Goal: Information Seeking & Learning: Get advice/opinions

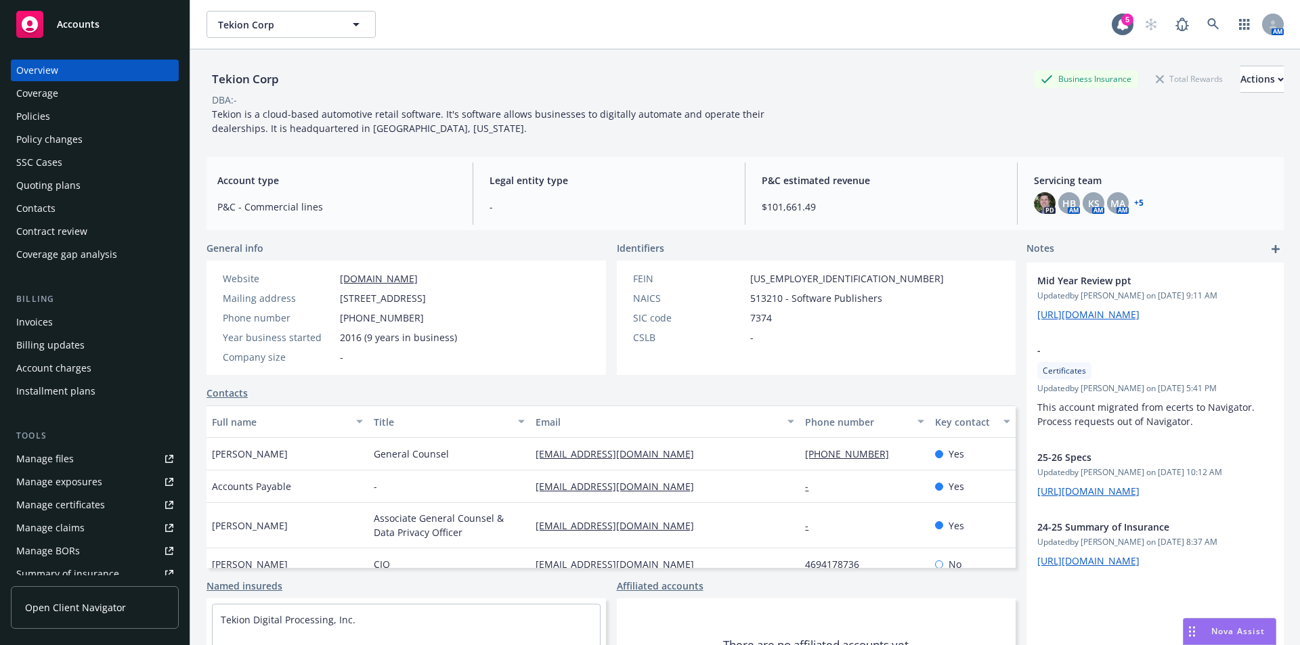
click at [1193, 632] on icon "Drag to move" at bounding box center [1192, 631] width 6 height 11
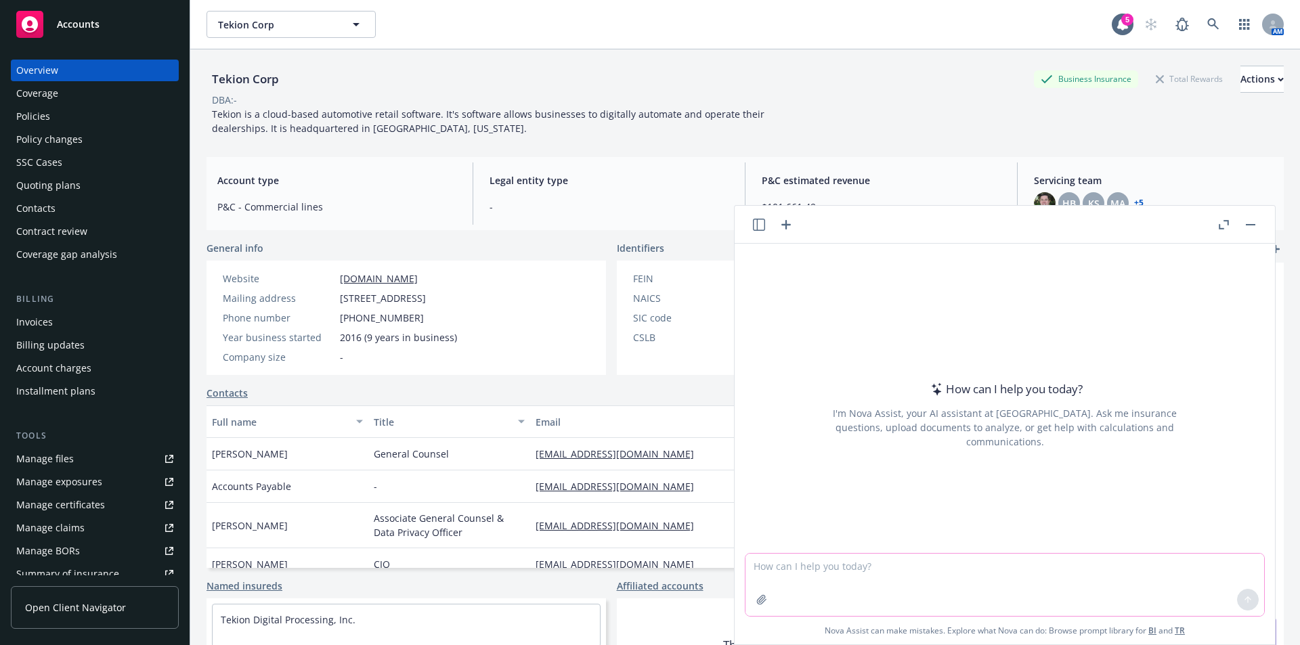
click at [852, 580] on textarea at bounding box center [1005, 585] width 519 height 62
paste textarea "• Loremips dolorsi ametconse ad elitse doei te incid UTL etd magn aliquae admi …"
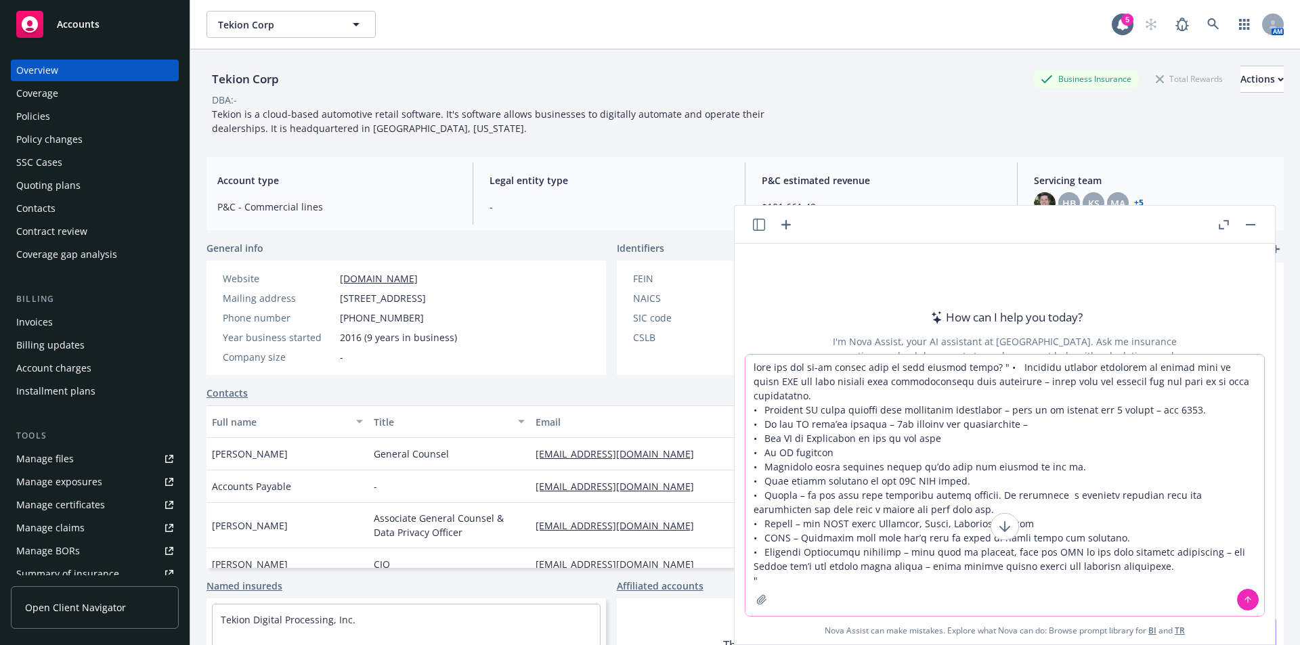
click at [929, 367] on textarea at bounding box center [1005, 485] width 519 height 261
click at [867, 364] on textarea at bounding box center [1005, 485] width 519 height 261
type textarea "lore ips dol si-am consec adi el sedd ei temp incidid utlab? " • Etdolore magna…"
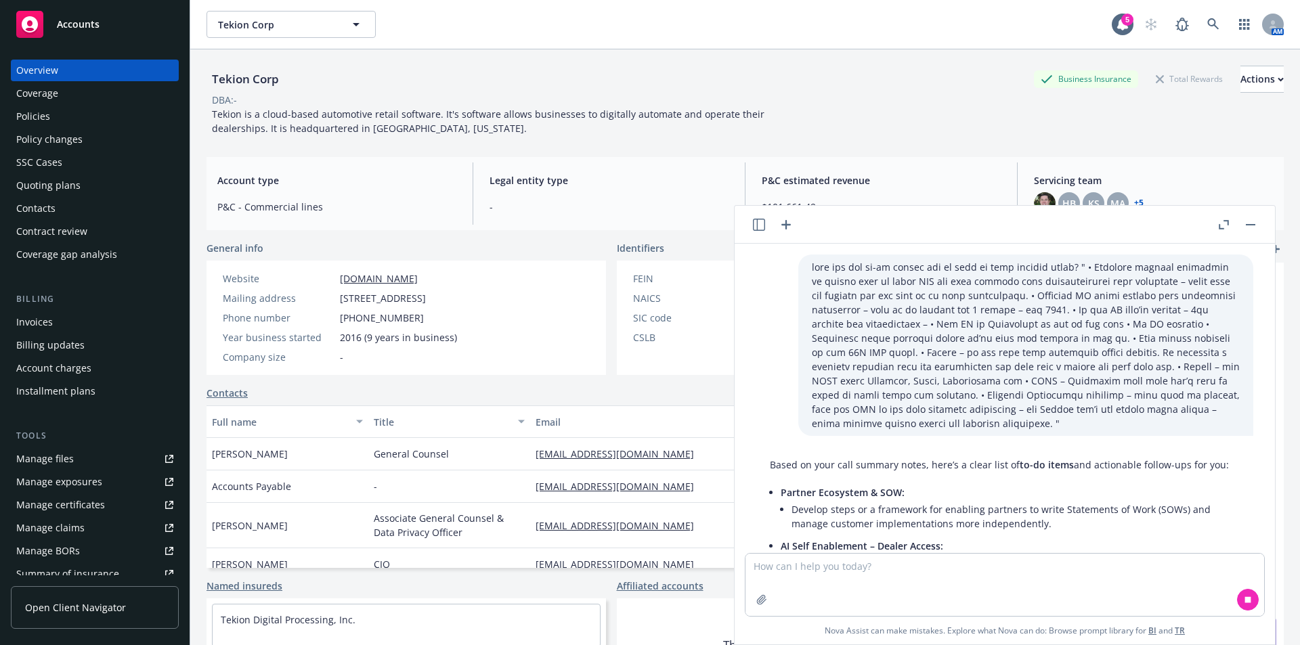
click at [1220, 222] on icon "button" at bounding box center [1224, 224] width 10 height 9
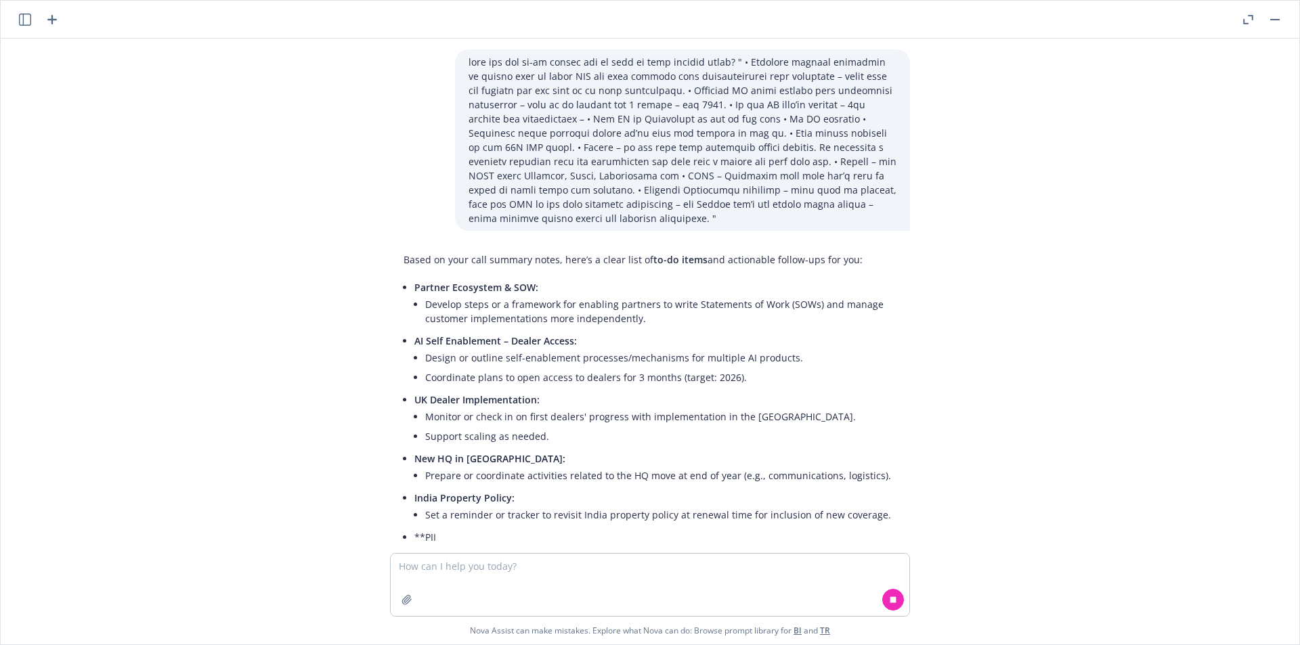
drag, startPoint x: 437, startPoint y: 41, endPoint x: 440, endPoint y: 67, distance: 26.6
click at [440, 67] on div "Based on your call summary notes, here’s a clear list of to-do items and action…" at bounding box center [650, 296] width 1299 height 515
drag, startPoint x: 439, startPoint y: 416, endPoint x: 558, endPoint y: 416, distance: 119.2
click at [558, 416] on li "Monitor or check in on first dealers' progress with implementation in the [GEOG…" at bounding box center [660, 417] width 471 height 20
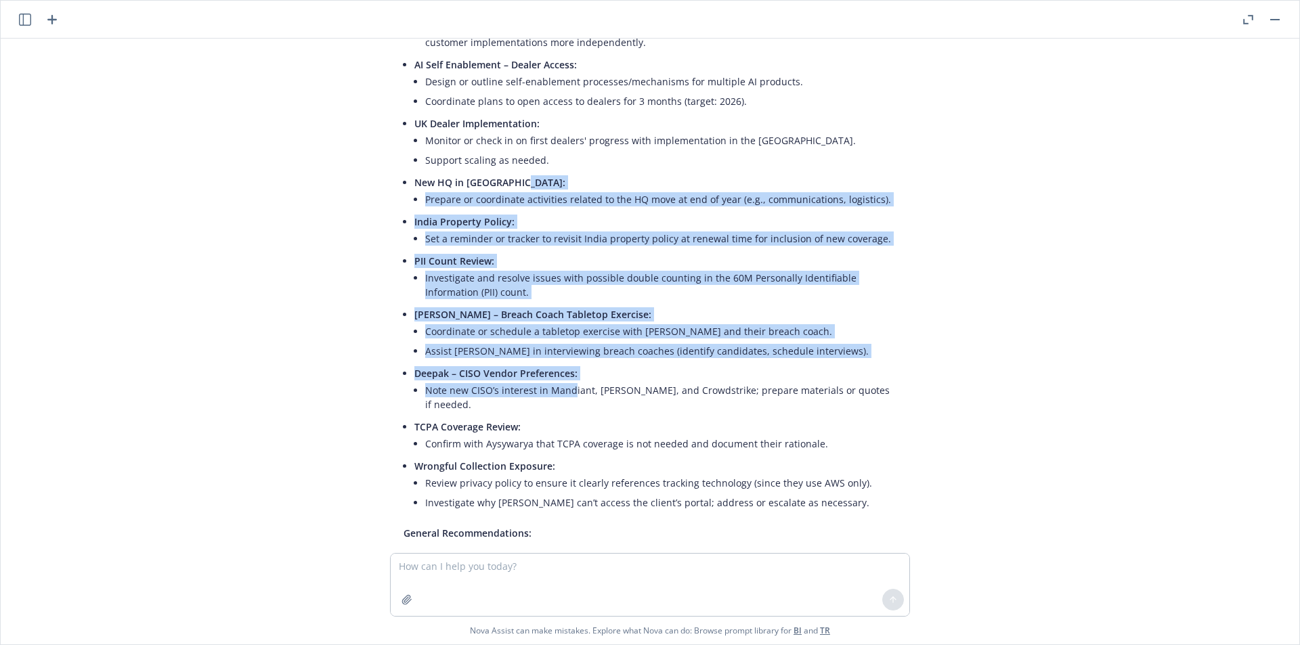
drag, startPoint x: 643, startPoint y: 411, endPoint x: 544, endPoint y: 405, distance: 98.4
click at [547, 407] on ul "Partner Ecosystem & SOW: Develop steps or a framework for enabling partners to …" at bounding box center [655, 258] width 482 height 514
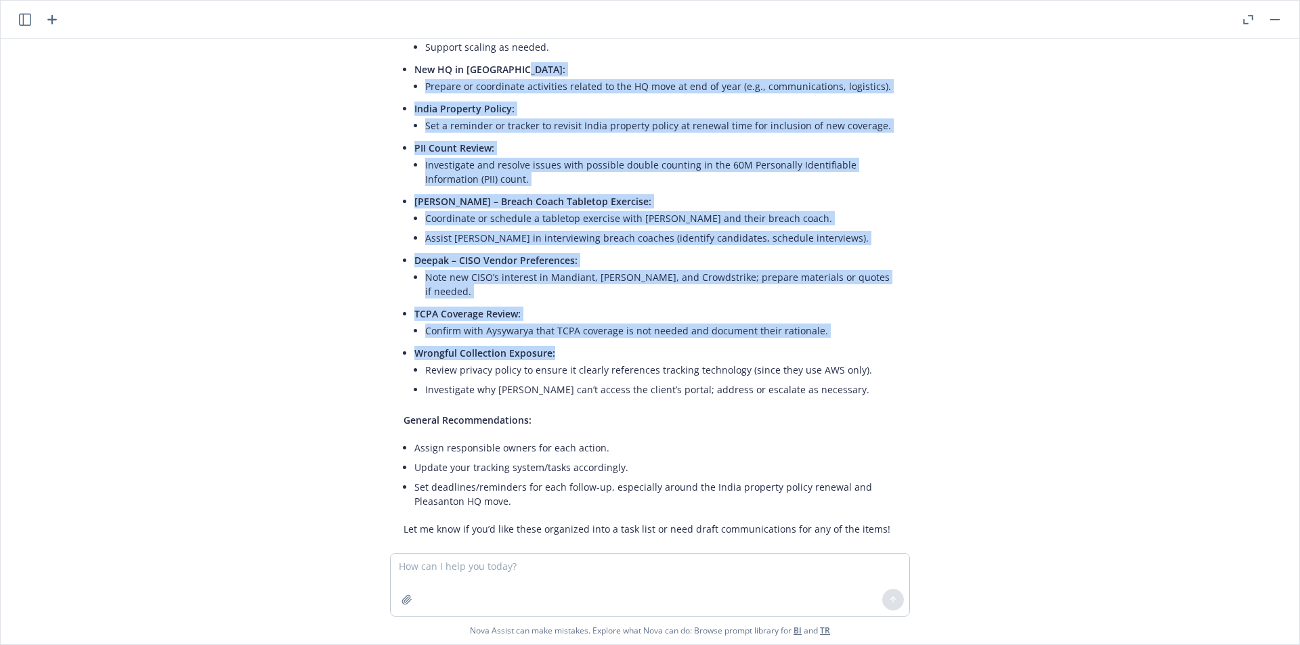
scroll to position [396, 0]
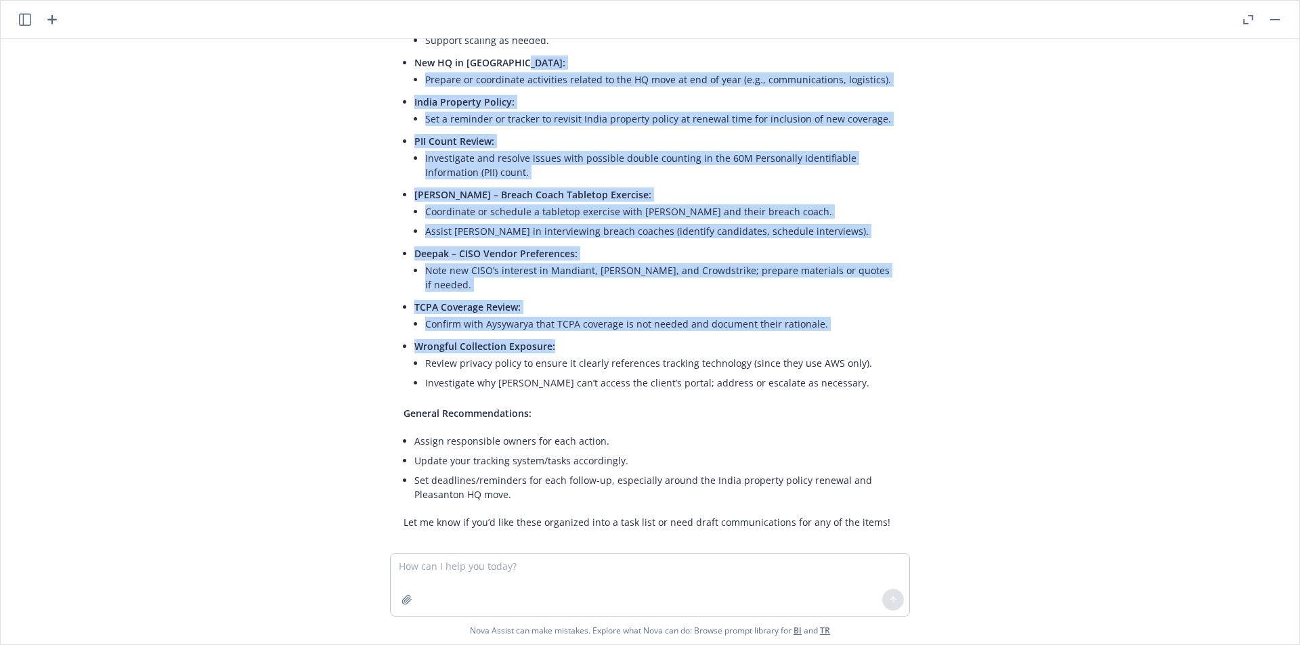
click at [496, 230] on li "Assist [PERSON_NAME] in interviewing breach coaches (identify candidates, sched…" at bounding box center [660, 231] width 471 height 20
click at [484, 164] on li "Investigate and resolve issues with possible double counting in the 60M Persona…" at bounding box center [660, 165] width 471 height 34
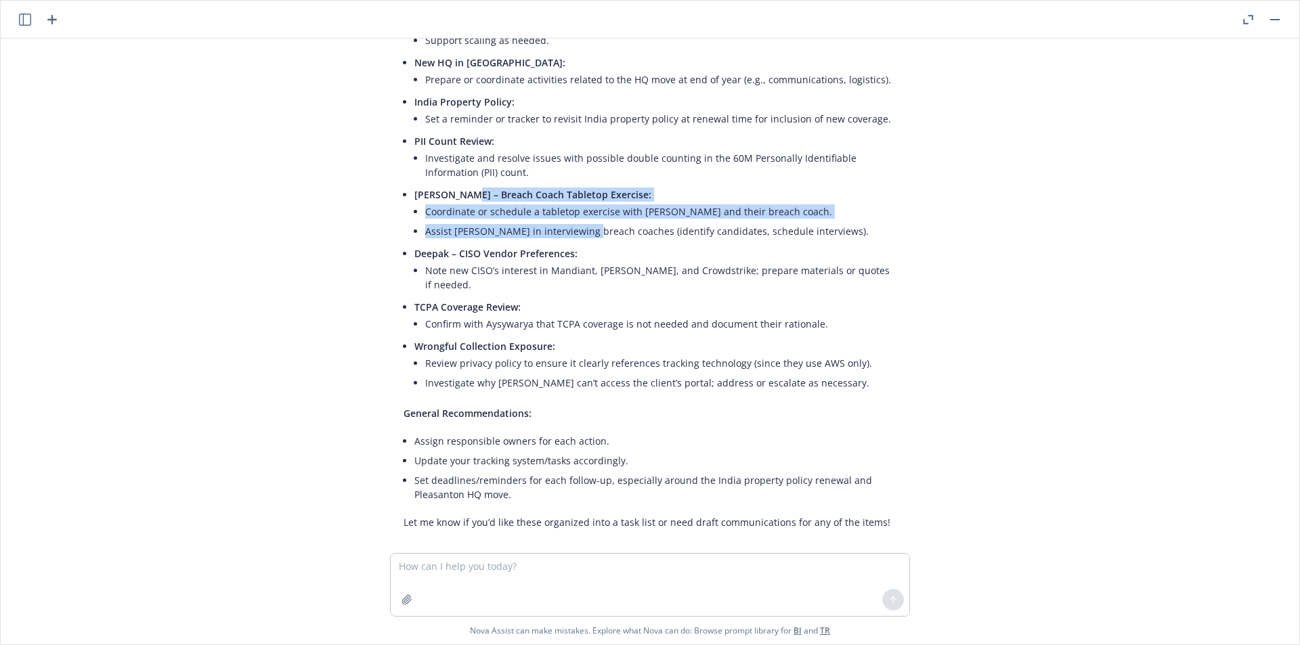
drag, startPoint x: 454, startPoint y: 192, endPoint x: 574, endPoint y: 230, distance: 126.2
click at [574, 230] on li "[PERSON_NAME] – Breach Coach Tabletop Exercise: Coordinate or schedule a tablet…" at bounding box center [655, 214] width 482 height 59
click at [575, 230] on li "Assist [PERSON_NAME] in interviewing breach coaches (identify candidates, sched…" at bounding box center [660, 231] width 471 height 20
drag, startPoint x: 546, startPoint y: 228, endPoint x: 451, endPoint y: 193, distance: 100.9
click at [452, 193] on li "[PERSON_NAME] – Breach Coach Tabletop Exercise: Coordinate or schedule a tablet…" at bounding box center [655, 214] width 482 height 59
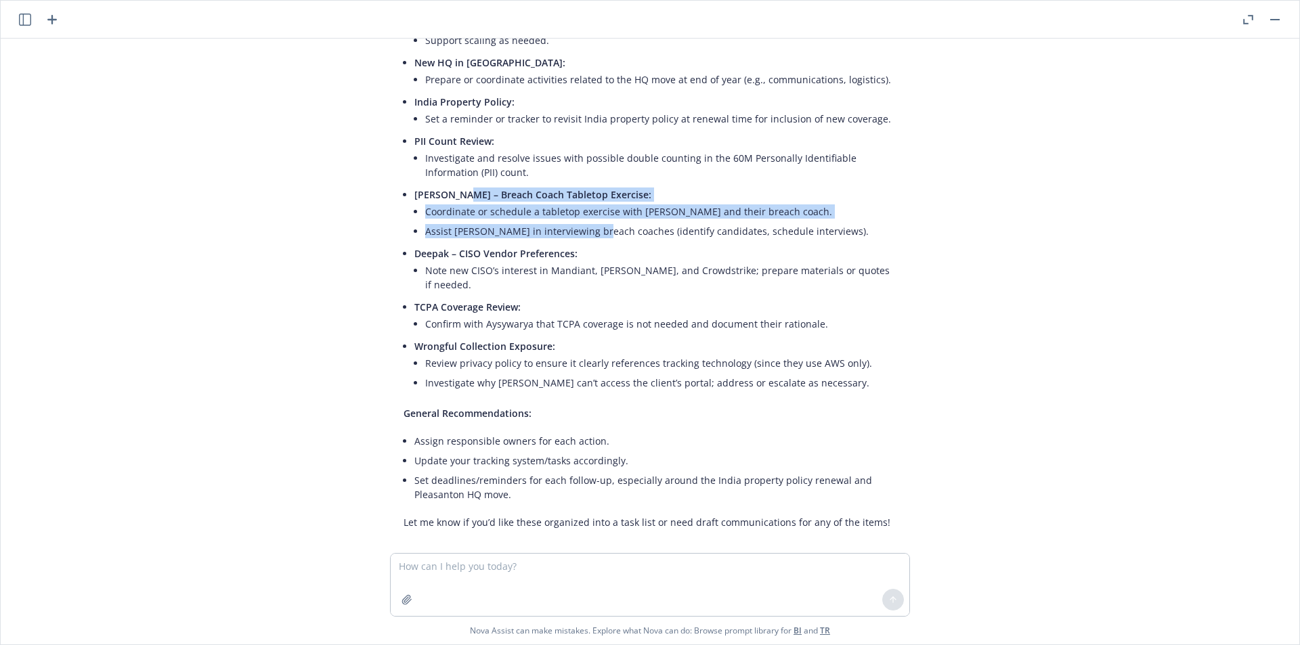
click at [450, 193] on span "[PERSON_NAME] – Breach Coach Tabletop Exercise:" at bounding box center [532, 194] width 237 height 13
drag, startPoint x: 403, startPoint y: 190, endPoint x: 663, endPoint y: 230, distance: 263.0
click at [663, 230] on div "Based on your call summary notes, here’s a clear list of to-do items and action…" at bounding box center [650, 193] width 520 height 684
click at [663, 230] on li "Assist [PERSON_NAME] in interviewing breach coaches (identify candidates, sched…" at bounding box center [660, 231] width 471 height 20
drag, startPoint x: 653, startPoint y: 233, endPoint x: 530, endPoint y: 203, distance: 126.8
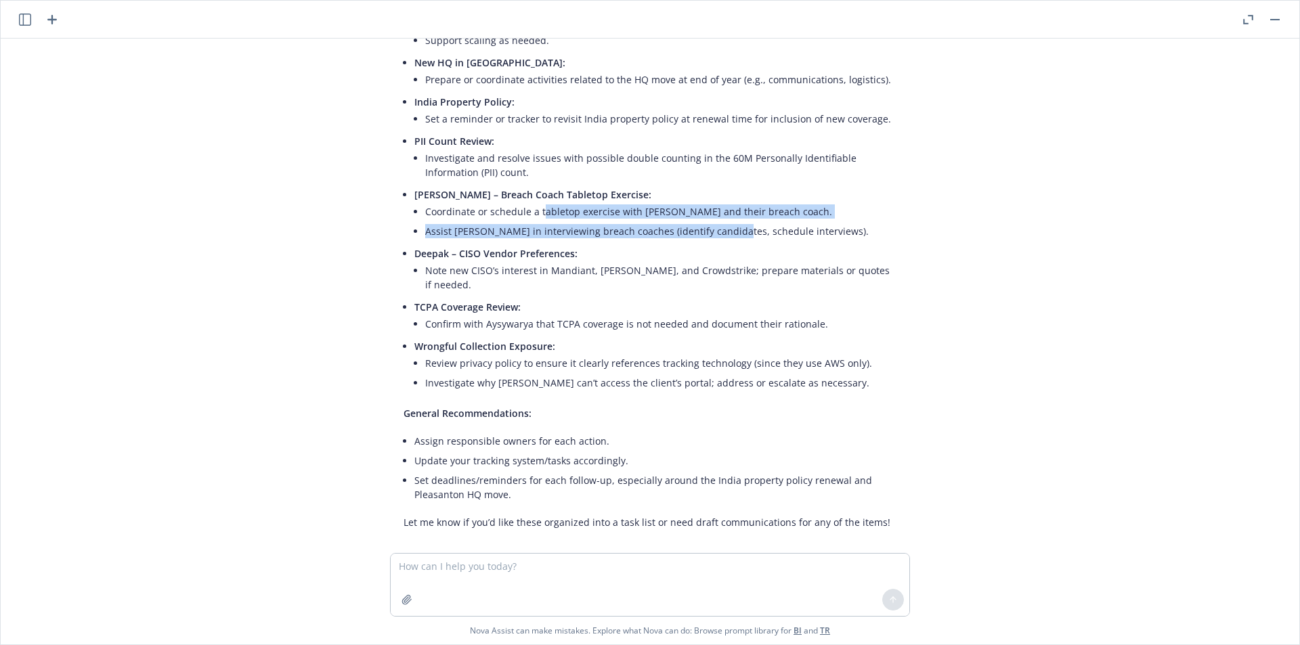
click at [530, 204] on ul "Coordinate or schedule a tabletop exercise with [PERSON_NAME] and their breach …" at bounding box center [660, 221] width 471 height 39
click at [530, 203] on li "Coordinate or schedule a tabletop exercise with [PERSON_NAME] and their breach …" at bounding box center [660, 212] width 471 height 20
drag, startPoint x: 429, startPoint y: 191, endPoint x: 736, endPoint y: 228, distance: 309.0
click at [736, 228] on li "[PERSON_NAME] – Breach Coach Tabletop Exercise: Coordinate or schedule a tablet…" at bounding box center [655, 214] width 482 height 59
click at [736, 228] on li "Assist [PERSON_NAME] in interviewing breach coaches (identify candidates, sched…" at bounding box center [660, 231] width 471 height 20
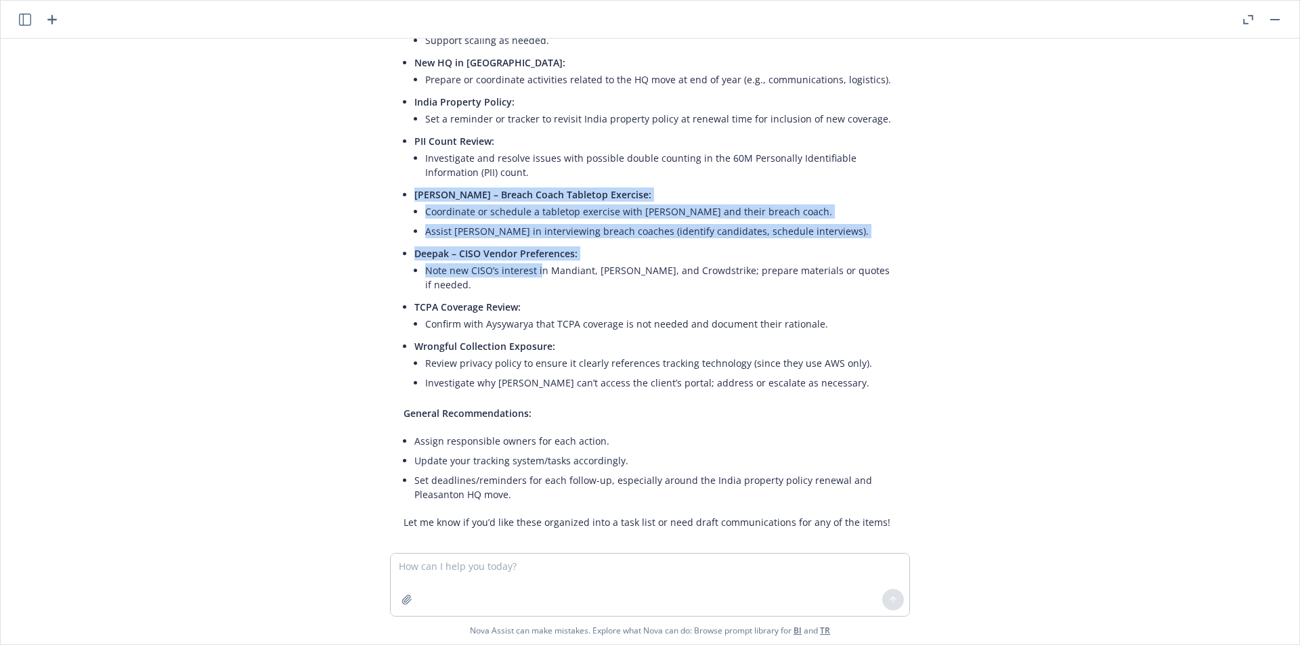
drag, startPoint x: 412, startPoint y: 197, endPoint x: 531, endPoint y: 280, distance: 145.4
click at [531, 280] on ul "Partner Ecosystem & SOW: Develop steps or a framework for enabling partners to …" at bounding box center [655, 138] width 482 height 514
click at [532, 280] on li "Deepak – CISO Vendor Preferences: Note new CISO’s interest in Mandiant, [PERSON…" at bounding box center [655, 271] width 482 height 54
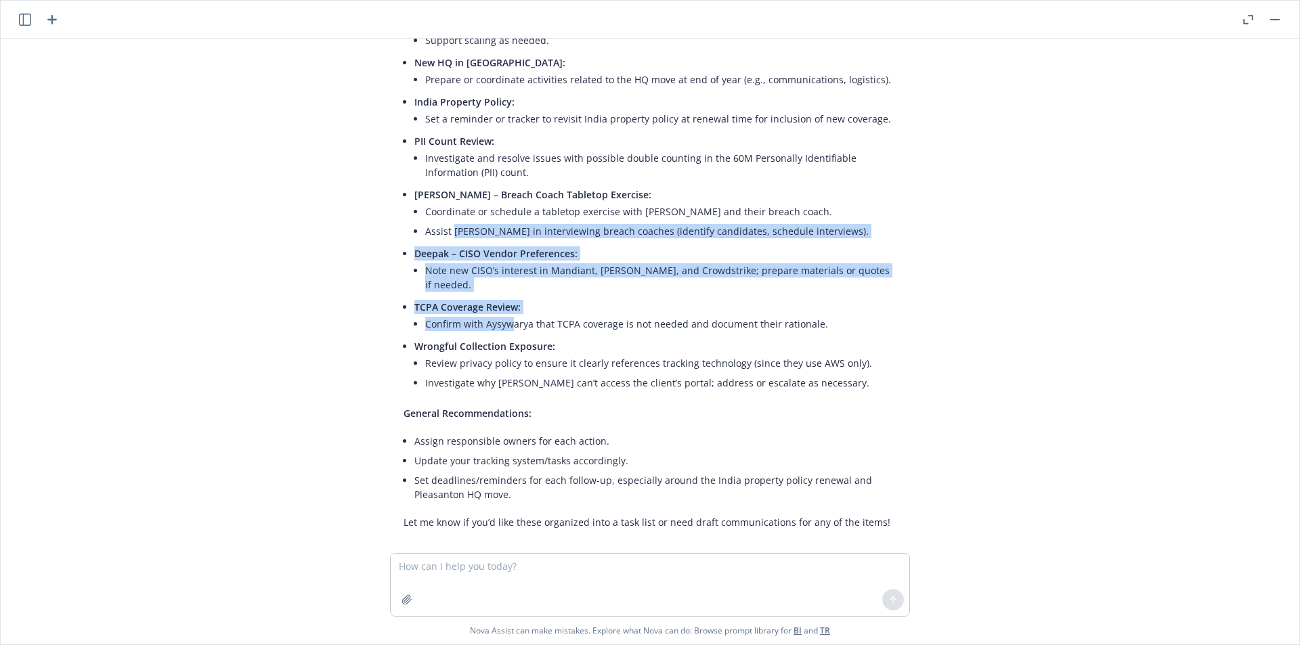
drag, startPoint x: 498, startPoint y: 303, endPoint x: 439, endPoint y: 217, distance: 105.2
click at [440, 218] on ul "Partner Ecosystem & SOW: Develop steps or a framework for enabling partners to …" at bounding box center [655, 138] width 482 height 514
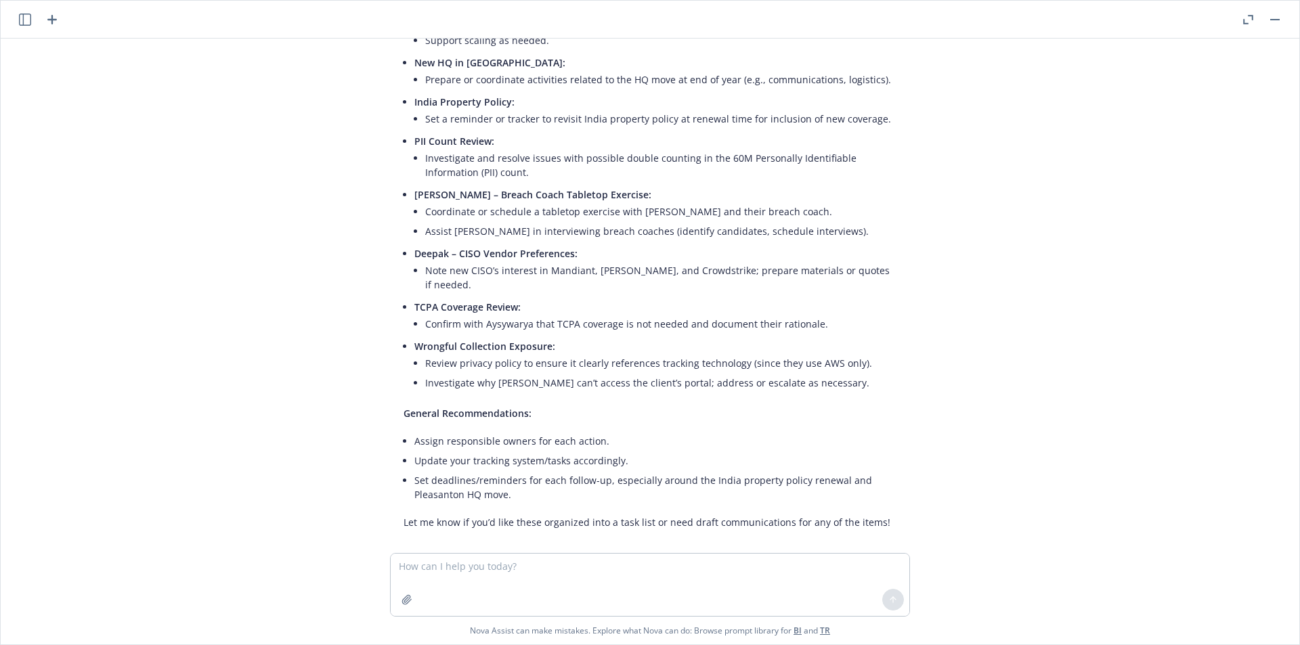
drag, startPoint x: 439, startPoint y: 217, endPoint x: 439, endPoint y: 205, distance: 11.5
click at [439, 213] on li "Coordinate or schedule a tabletop exercise with [PERSON_NAME] and their breach …" at bounding box center [660, 212] width 471 height 20
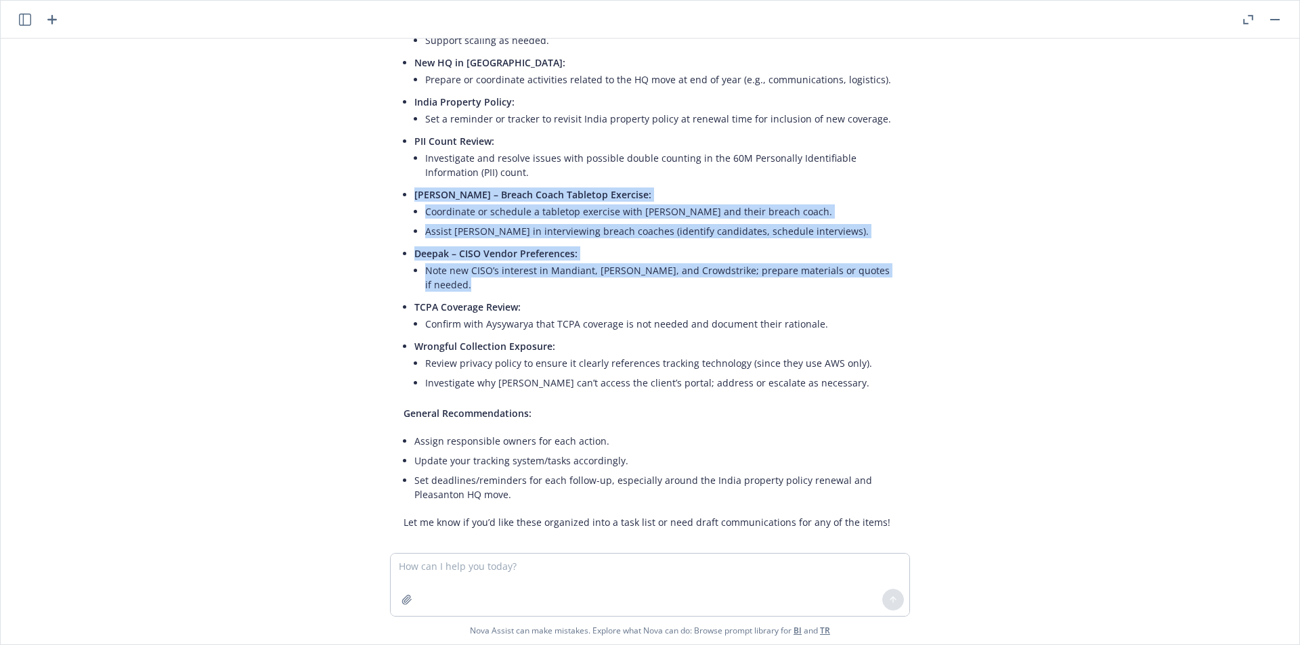
drag, startPoint x: 401, startPoint y: 197, endPoint x: 723, endPoint y: 284, distance: 333.3
click at [723, 284] on ul "Partner Ecosystem & SOW: Develop steps or a framework for enabling partners to …" at bounding box center [655, 138] width 482 height 514
click at [723, 297] on li "TCPA Coverage Review: Confirm with Aysywarya that TCPA coverage is not needed a…" at bounding box center [655, 316] width 482 height 39
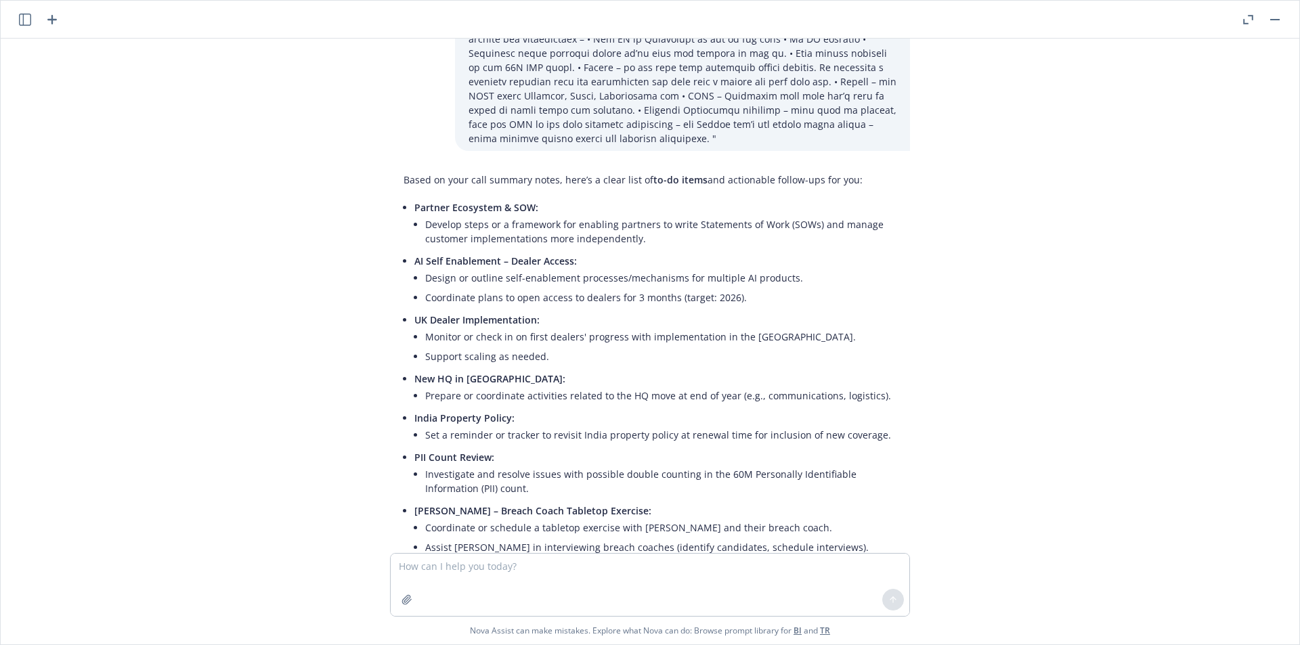
scroll to position [0, 0]
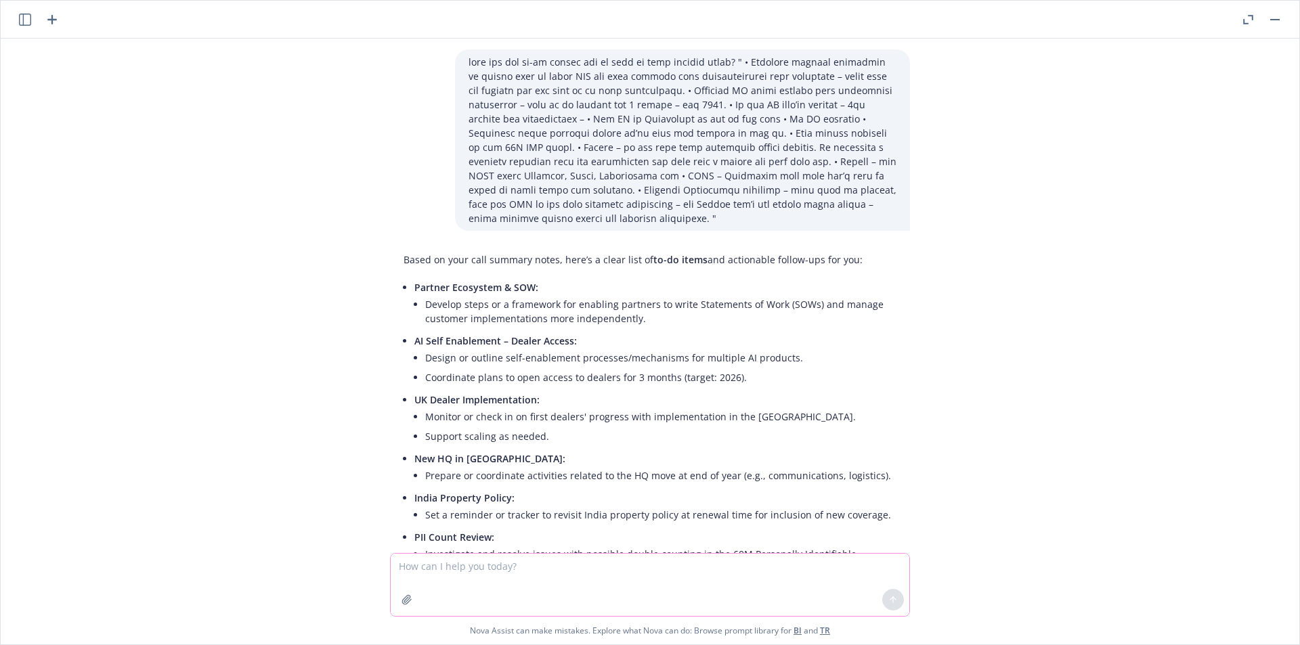
click at [505, 572] on textarea at bounding box center [650, 585] width 519 height 62
drag, startPoint x: 560, startPoint y: 569, endPoint x: 568, endPoint y: 557, distance: 13.7
click at [560, 563] on textarea at bounding box center [650, 585] width 519 height 62
type textarea "theyr'e concerned if they need to project revenue for 10/1/25-26 or 10/1/24-25?"
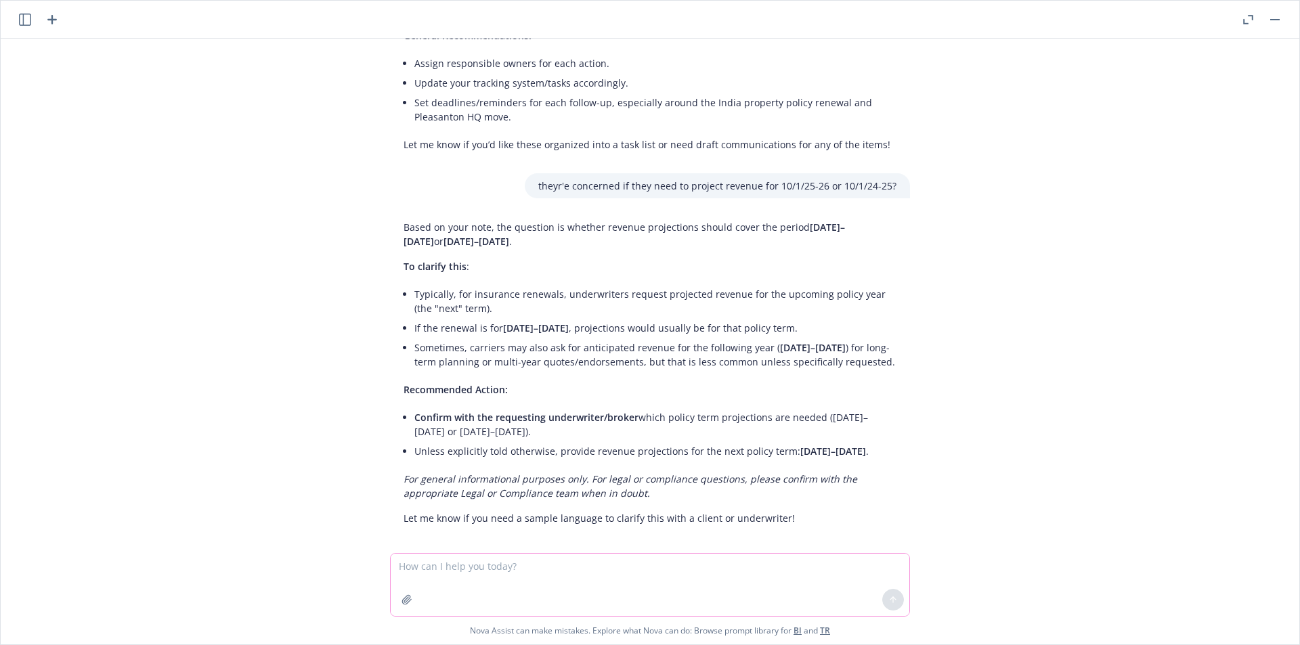
scroll to position [784, 0]
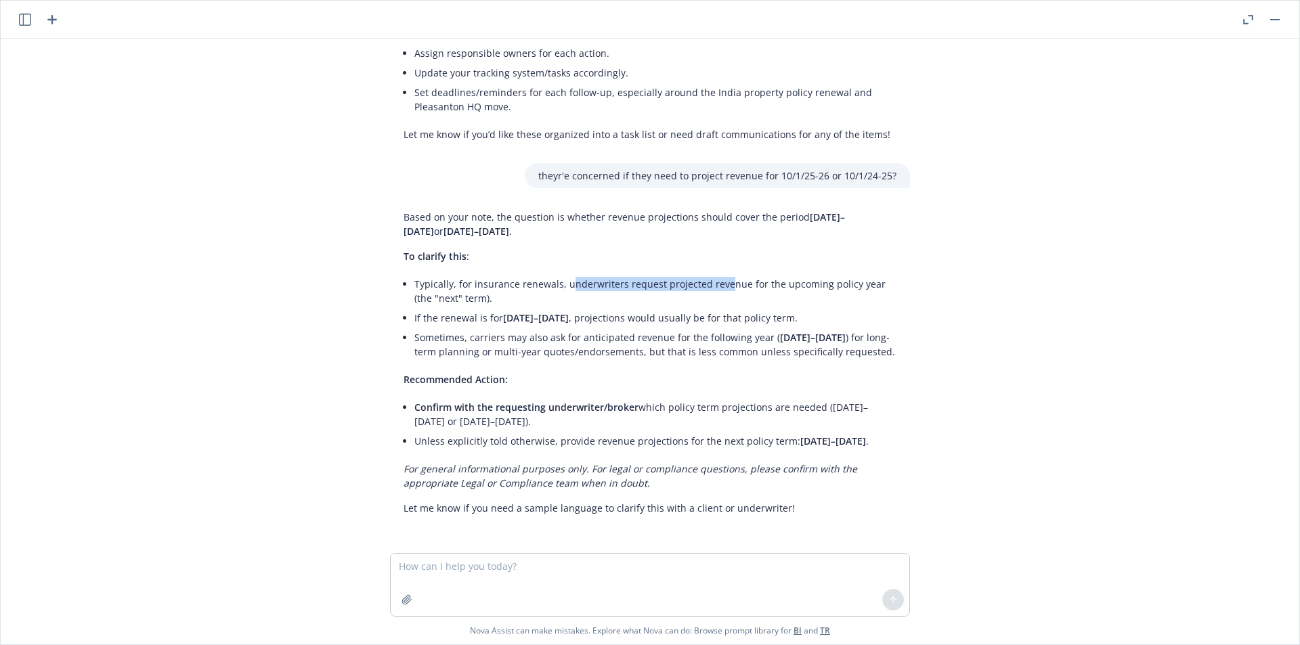
drag, startPoint x: 556, startPoint y: 266, endPoint x: 713, endPoint y: 266, distance: 157.1
click at [713, 274] on li "Typically, for insurance renewals, underwriters request projected revenue for t…" at bounding box center [655, 291] width 482 height 34
click at [714, 274] on li "Typically, for insurance renewals, underwriters request projected revenue for t…" at bounding box center [655, 291] width 482 height 34
drag, startPoint x: 758, startPoint y: 274, endPoint x: 863, endPoint y: 274, distance: 105.6
click at [863, 274] on li "Typically, for insurance renewals, underwriters request projected revenue for t…" at bounding box center [655, 291] width 482 height 34
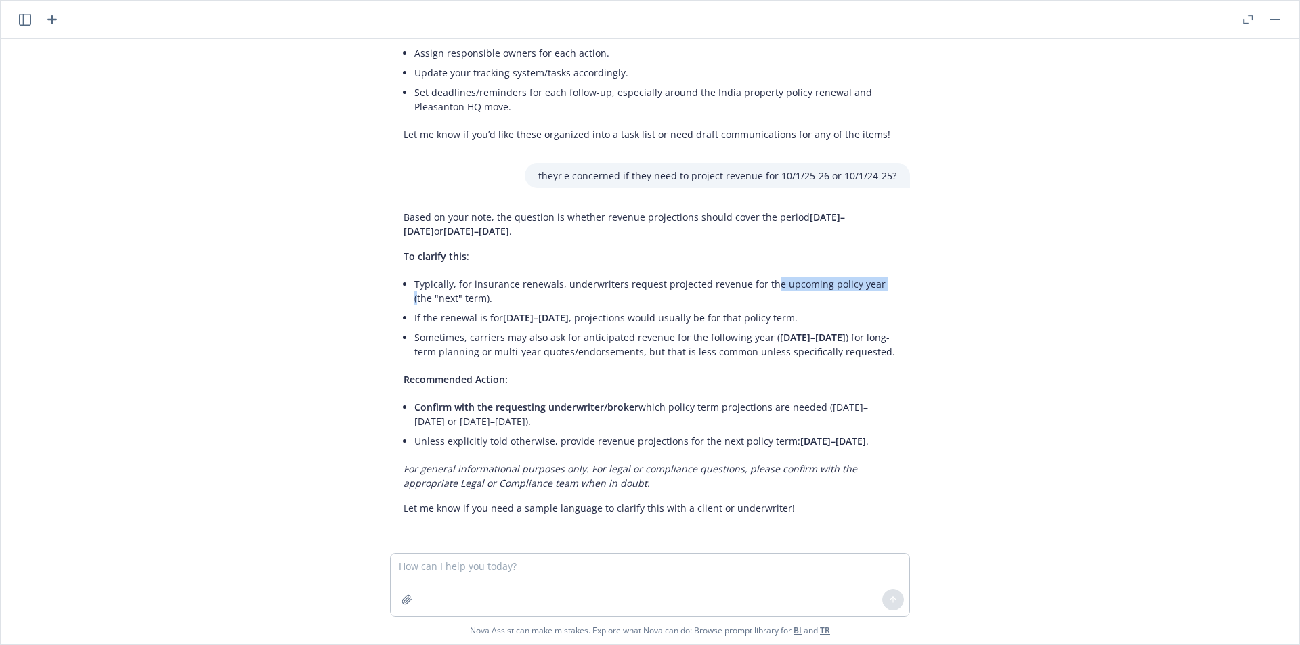
click at [863, 274] on li "Typically, for insurance renewals, underwriters request projected revenue for t…" at bounding box center [655, 291] width 482 height 34
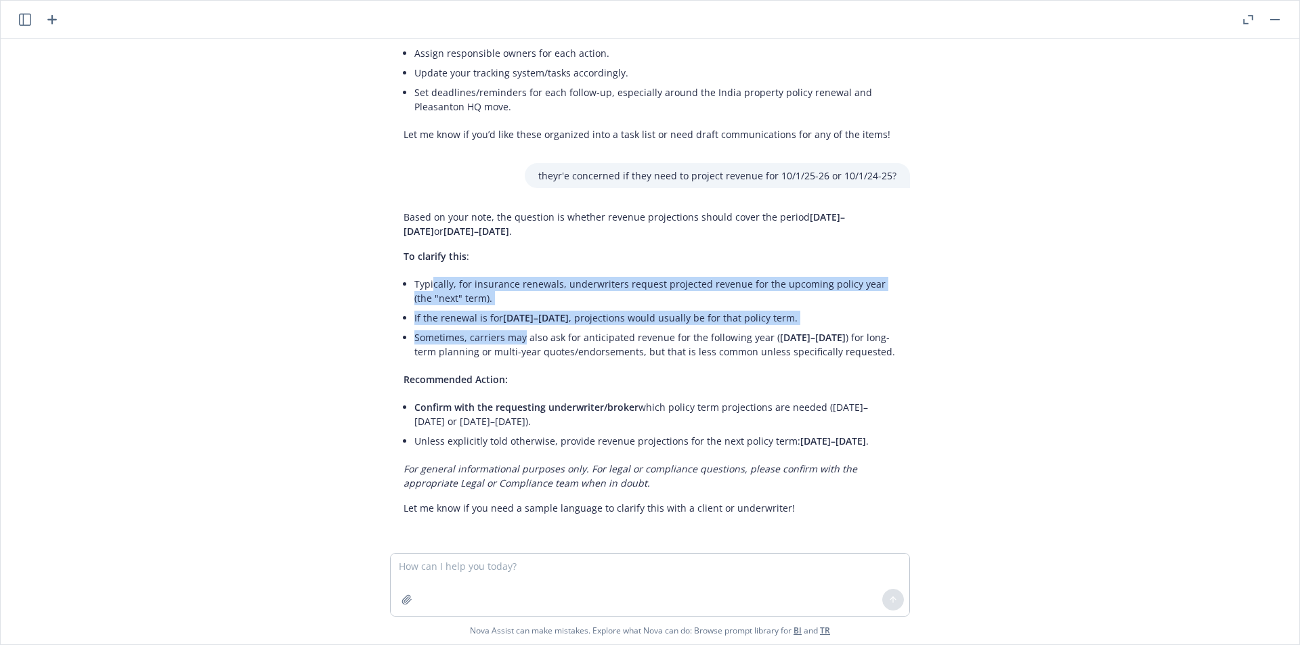
drag, startPoint x: 423, startPoint y: 278, endPoint x: 511, endPoint y: 316, distance: 96.8
click at [511, 316] on ul "Typically, for insurance renewals, underwriters request projected revenue for t…" at bounding box center [655, 317] width 482 height 87
click at [513, 328] on li "Sometimes, carriers may also ask for anticipated revenue for the following year…" at bounding box center [655, 345] width 482 height 34
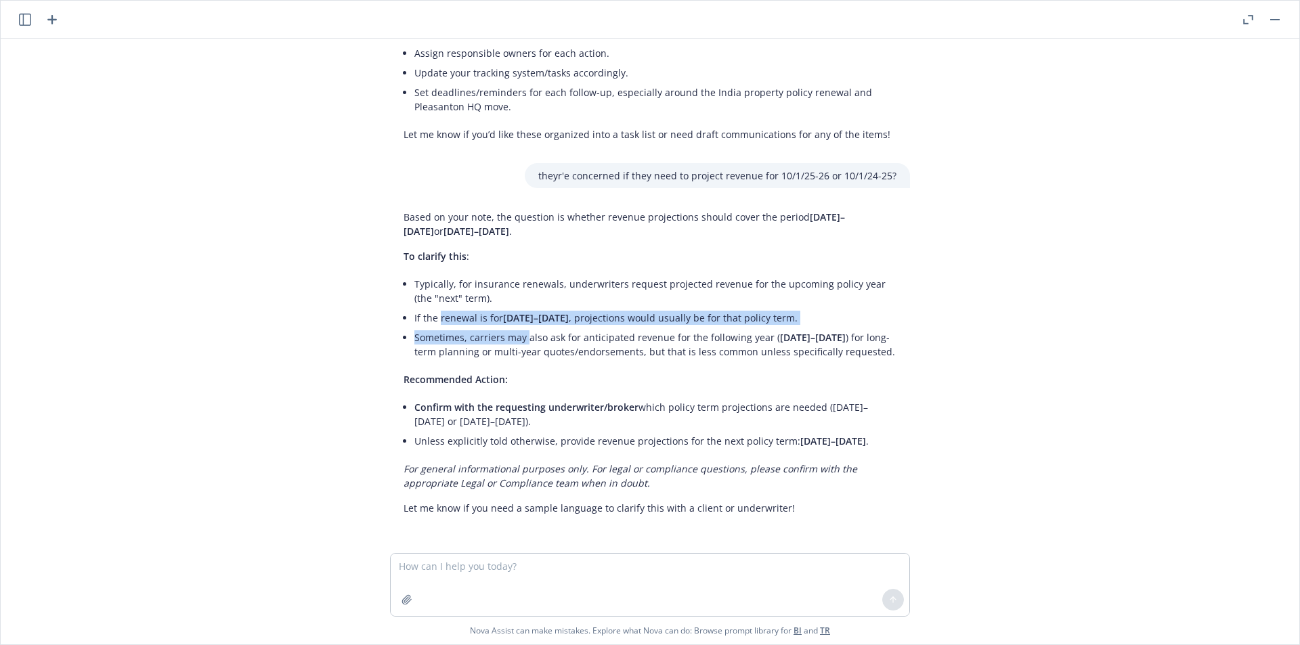
drag, startPoint x: 511, startPoint y: 329, endPoint x: 426, endPoint y: 305, distance: 88.7
click at [427, 305] on ul "Typically, for insurance renewals, underwriters request projected revenue for t…" at bounding box center [655, 317] width 482 height 87
click at [426, 308] on li "If the renewal is for [DATE]–[DATE] , projections would usually be for that pol…" at bounding box center [655, 318] width 482 height 20
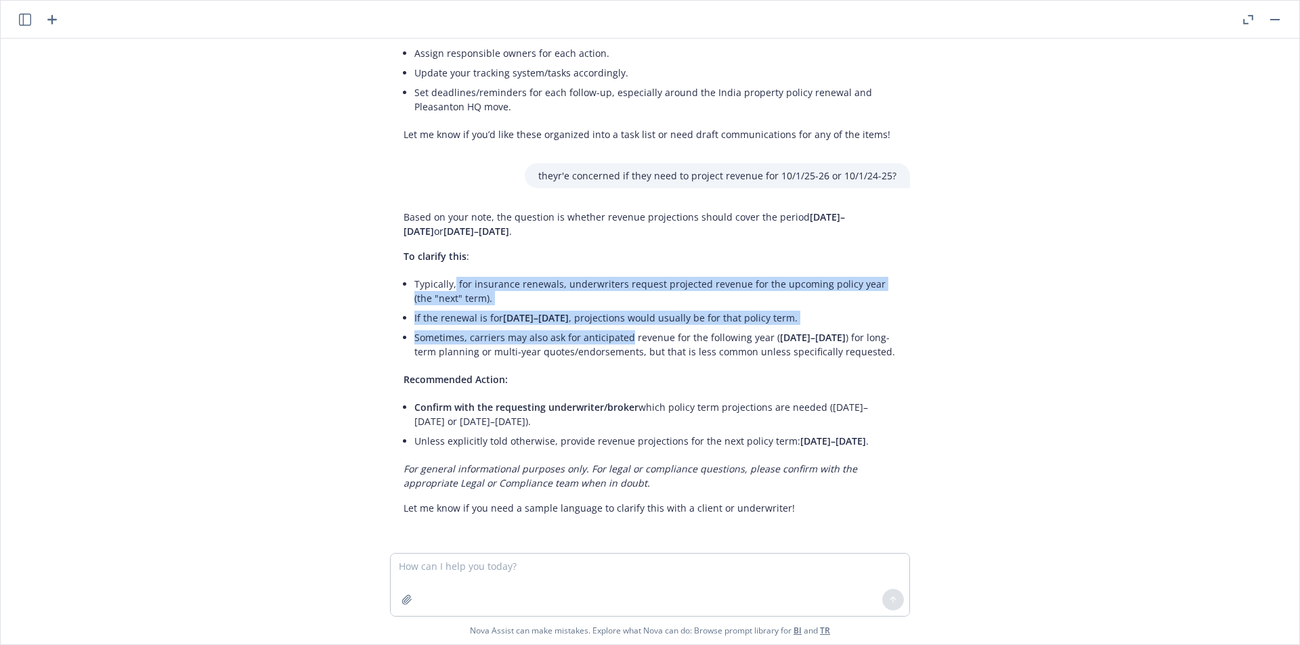
drag, startPoint x: 441, startPoint y: 276, endPoint x: 618, endPoint y: 319, distance: 182.7
click at [618, 319] on ul "Typically, for insurance renewals, underwriters request projected revenue for t…" at bounding box center [655, 317] width 482 height 87
click at [618, 328] on li "Sometimes, carriers may also ask for anticipated revenue for the following year…" at bounding box center [655, 345] width 482 height 34
drag, startPoint x: 595, startPoint y: 265, endPoint x: 697, endPoint y: 322, distance: 116.7
click at [697, 322] on ul "Typically, for insurance renewals, underwriters request projected revenue for t…" at bounding box center [655, 317] width 482 height 87
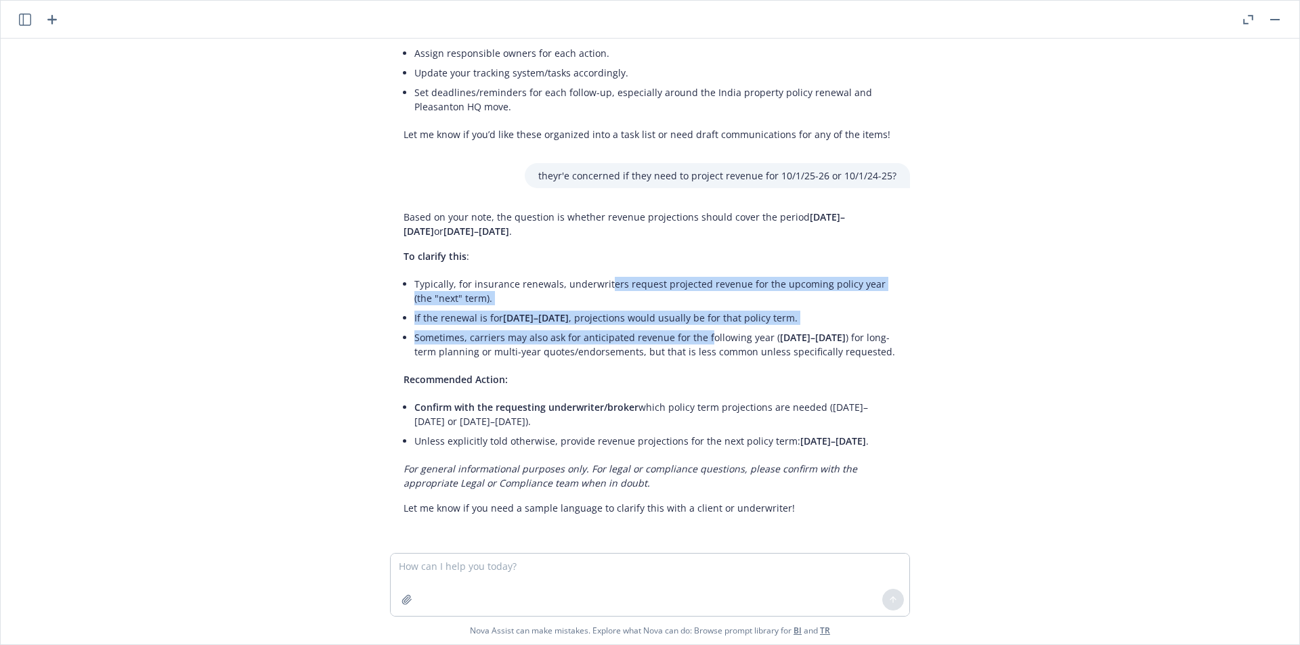
click at [697, 328] on li "Sometimes, carriers may also ask for anticipated revenue for the following year…" at bounding box center [655, 345] width 482 height 34
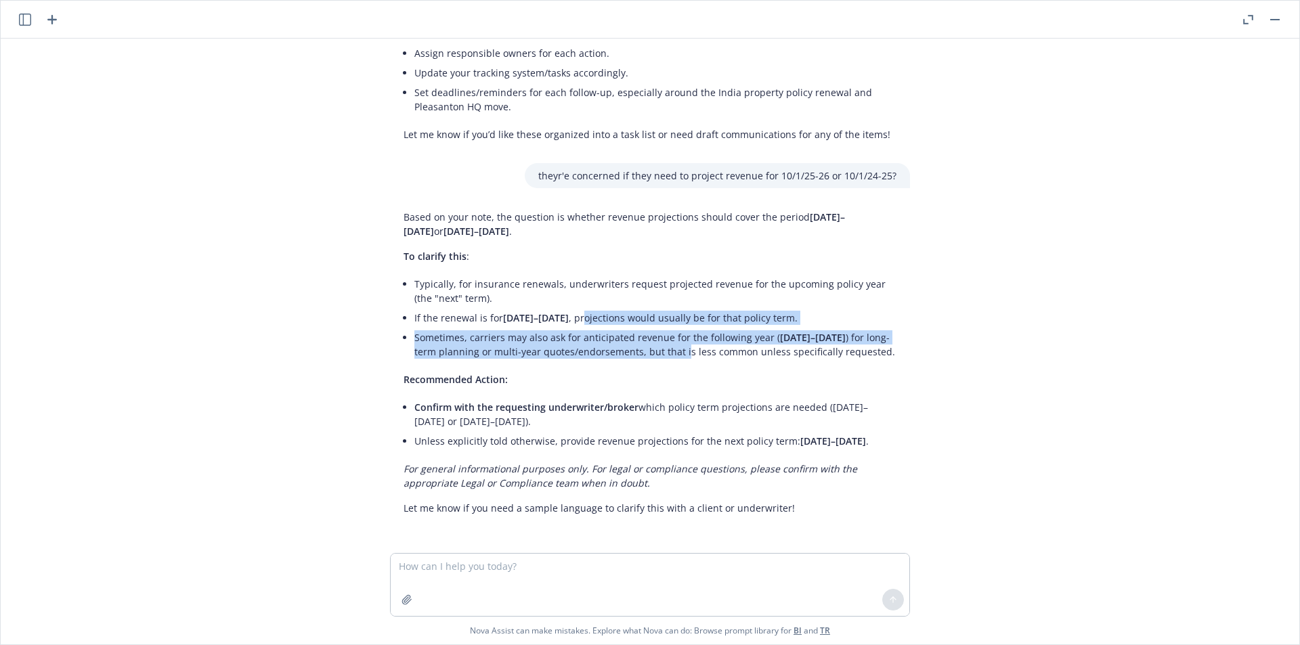
drag, startPoint x: 689, startPoint y: 332, endPoint x: 596, endPoint y: 297, distance: 99.6
click at [599, 299] on ul "Typically, for insurance renewals, underwriters request projected revenue for t…" at bounding box center [655, 317] width 482 height 87
click at [596, 308] on li "If the renewal is for [DATE]–[DATE] , projections would usually be for that pol…" at bounding box center [655, 318] width 482 height 20
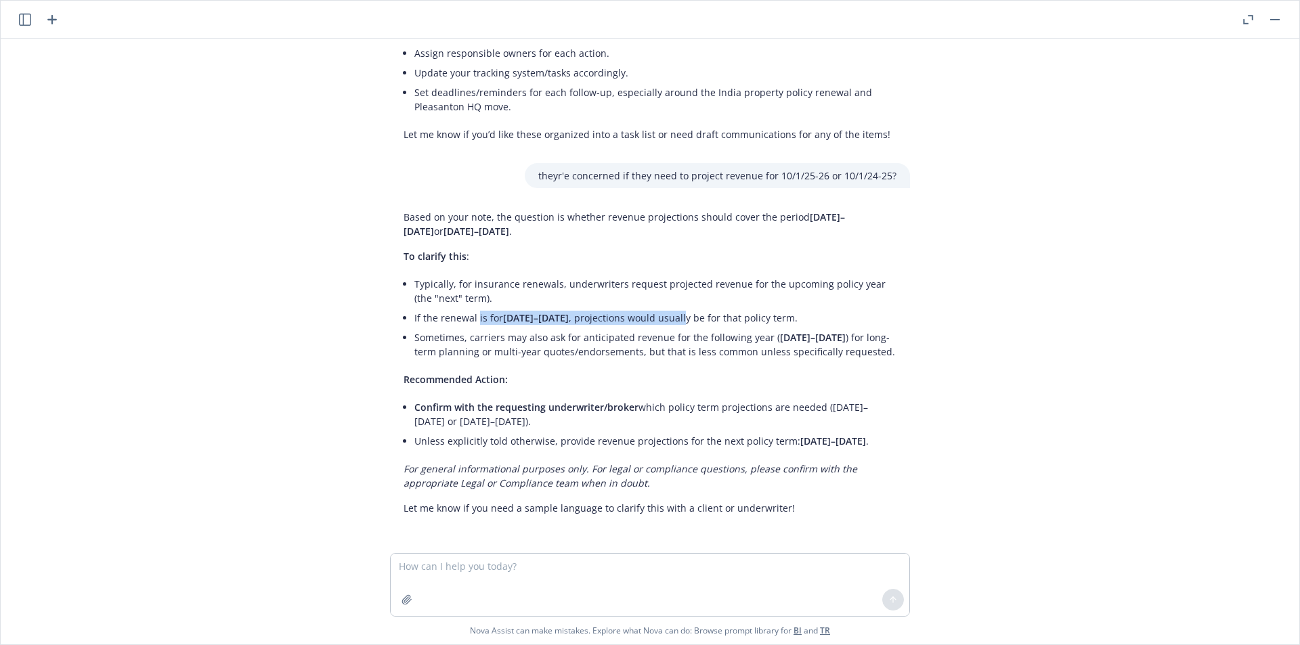
drag, startPoint x: 467, startPoint y: 306, endPoint x: 699, endPoint y: 307, distance: 231.6
click at [699, 308] on li "If the renewal is for [DATE]–[DATE] , projections would usually be for that pol…" at bounding box center [655, 318] width 482 height 20
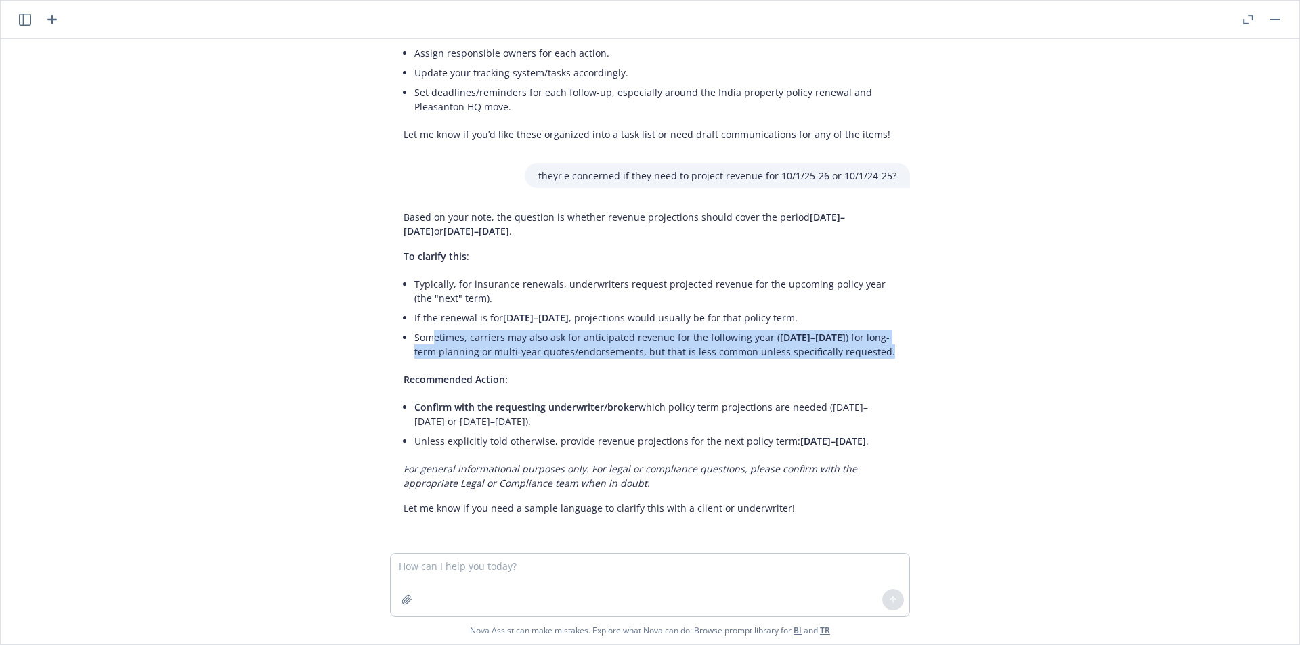
drag, startPoint x: 549, startPoint y: 345, endPoint x: 422, endPoint y: 326, distance: 128.8
click at [424, 328] on li "Sometimes, carriers may also ask for anticipated revenue for the following year…" at bounding box center [655, 345] width 482 height 34
click at [422, 328] on li "Sometimes, carriers may also ask for anticipated revenue for the following year…" at bounding box center [655, 345] width 482 height 34
drag, startPoint x: 446, startPoint y: 328, endPoint x: 725, endPoint y: 337, distance: 279.2
click at [725, 337] on li "Sometimes, carriers may also ask for anticipated revenue for the following year…" at bounding box center [655, 345] width 482 height 34
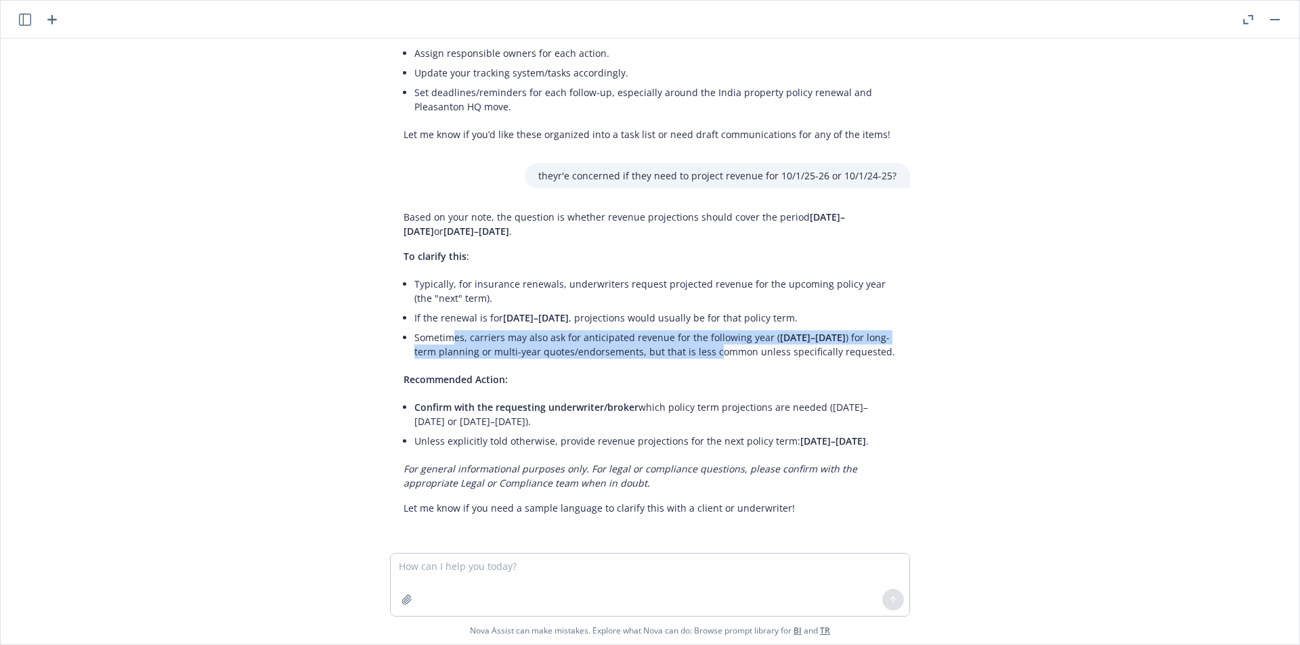
click at [725, 337] on li "Sometimes, carriers may also ask for anticipated revenue for the following year…" at bounding box center [655, 345] width 482 height 34
drag, startPoint x: 652, startPoint y: 297, endPoint x: 777, endPoint y: 349, distance: 135.7
click at [777, 349] on ul "Typically, for insurance renewals, underwriters request projected revenue for t…" at bounding box center [655, 317] width 482 height 87
click at [776, 349] on li "Sometimes, carriers may also ask for anticipated revenue for the following year…" at bounding box center [655, 345] width 482 height 34
drag, startPoint x: 789, startPoint y: 341, endPoint x: 670, endPoint y: 320, distance: 120.4
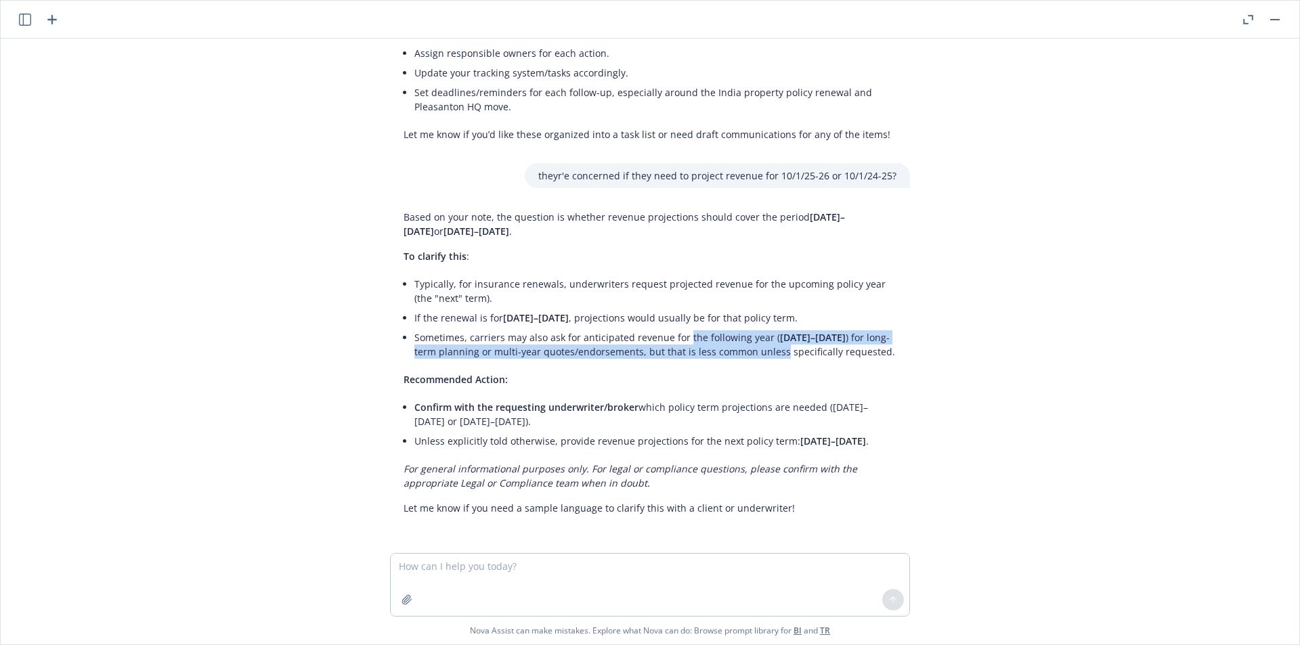
click at [672, 328] on li "Sometimes, carriers may also ask for anticipated revenue for the following year…" at bounding box center [655, 345] width 482 height 34
click at [670, 328] on li "Sometimes, carriers may also ask for anticipated revenue for the following year…" at bounding box center [655, 345] width 482 height 34
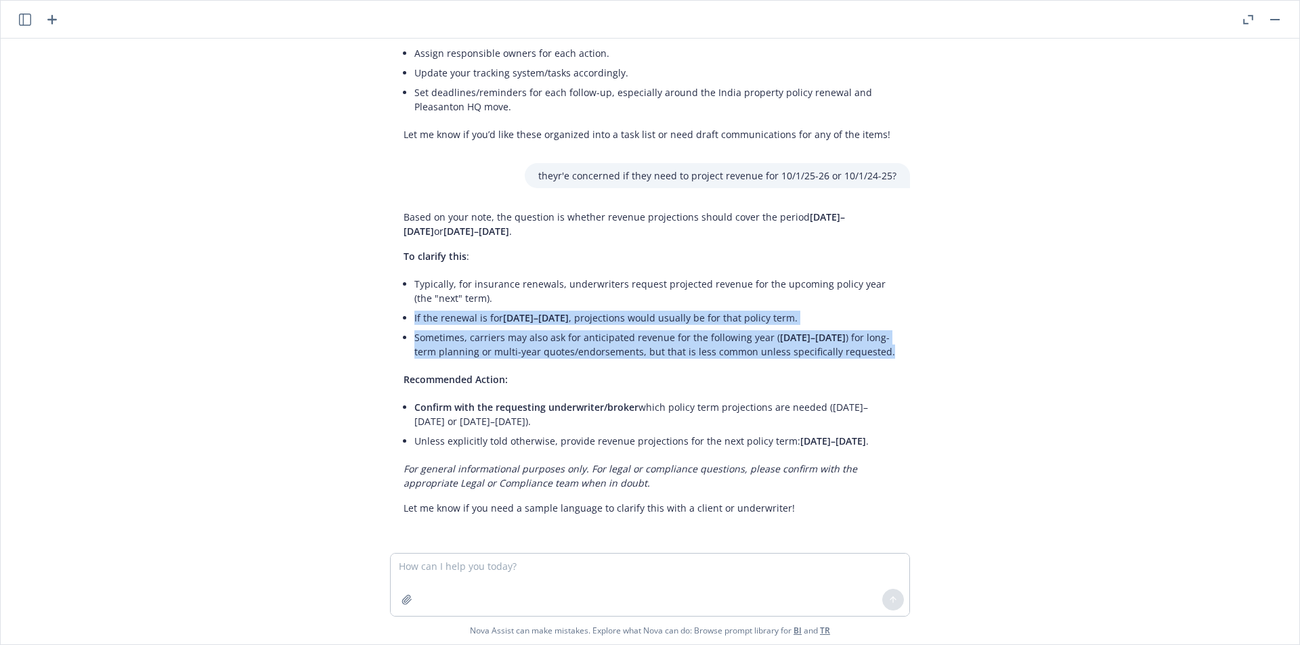
drag, startPoint x: 455, startPoint y: 292, endPoint x: 523, endPoint y: 347, distance: 87.2
click at [523, 347] on ul "Typically, for insurance renewals, underwriters request projected revenue for t…" at bounding box center [655, 317] width 482 height 87
click at [523, 347] on li "Sometimes, carriers may also ask for anticipated revenue for the following year…" at bounding box center [655, 345] width 482 height 34
drag, startPoint x: 463, startPoint y: 326, endPoint x: 445, endPoint y: 297, distance: 33.5
click at [445, 298] on ul "Typically, for insurance renewals, underwriters request projected revenue for t…" at bounding box center [655, 317] width 482 height 87
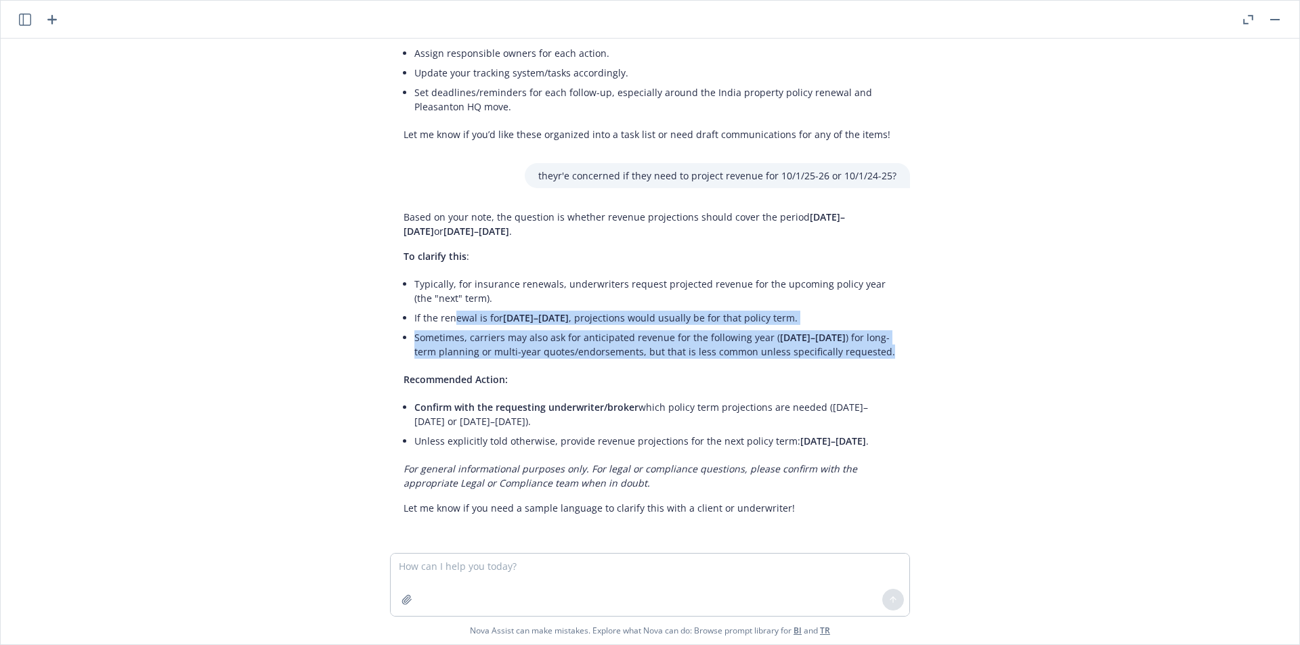
click at [445, 308] on li "If the renewal is for [DATE]–[DATE] , projections would usually be for that pol…" at bounding box center [655, 318] width 482 height 20
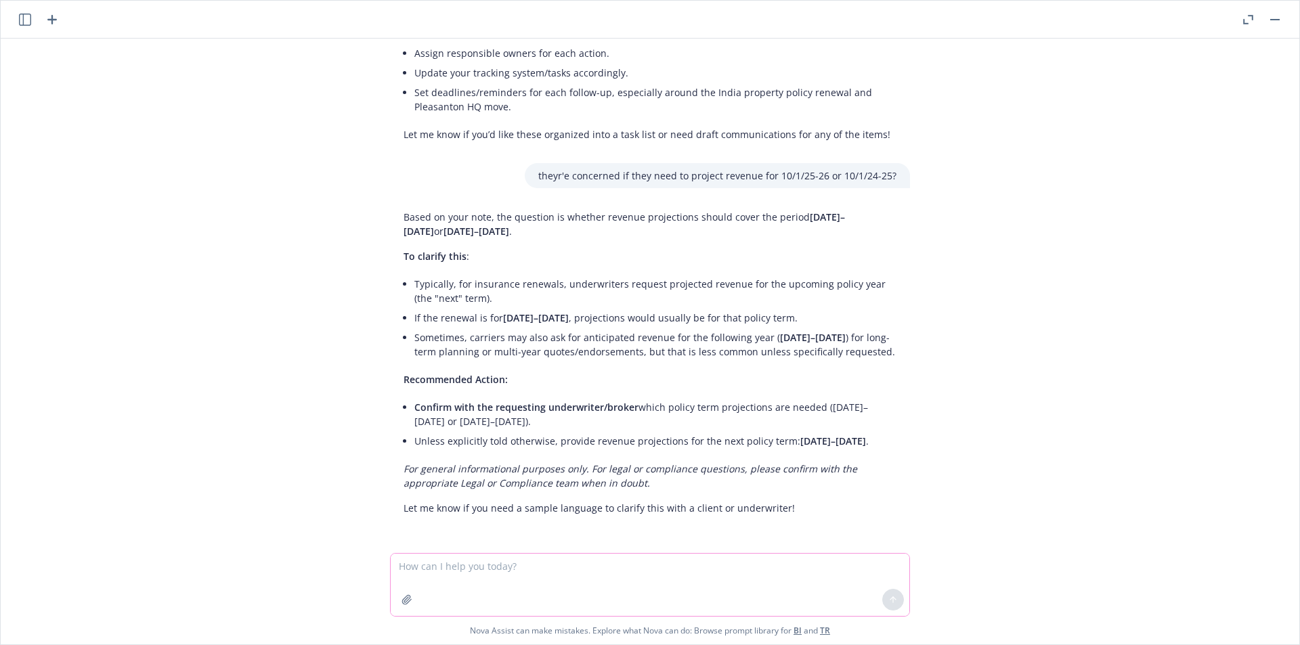
click at [498, 572] on textarea at bounding box center [650, 585] width 519 height 62
type textarea "the renewal is 10/1/25-26 but doesn't align with their statemetns"
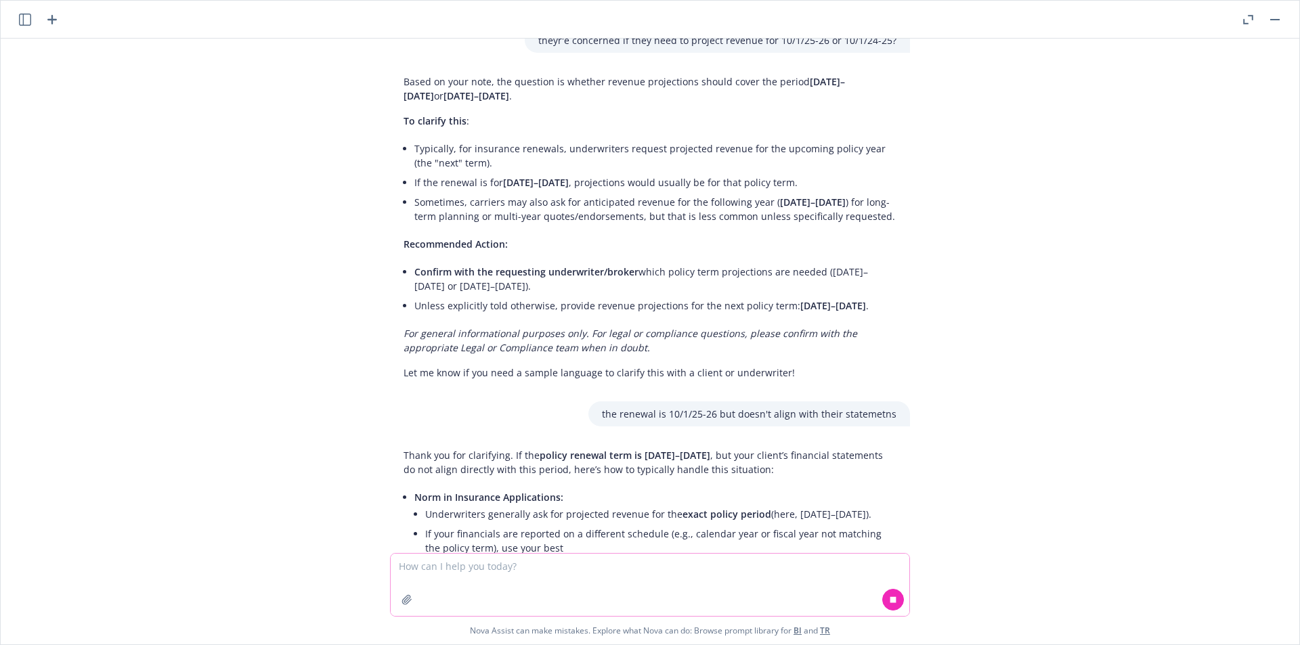
scroll to position [965, 0]
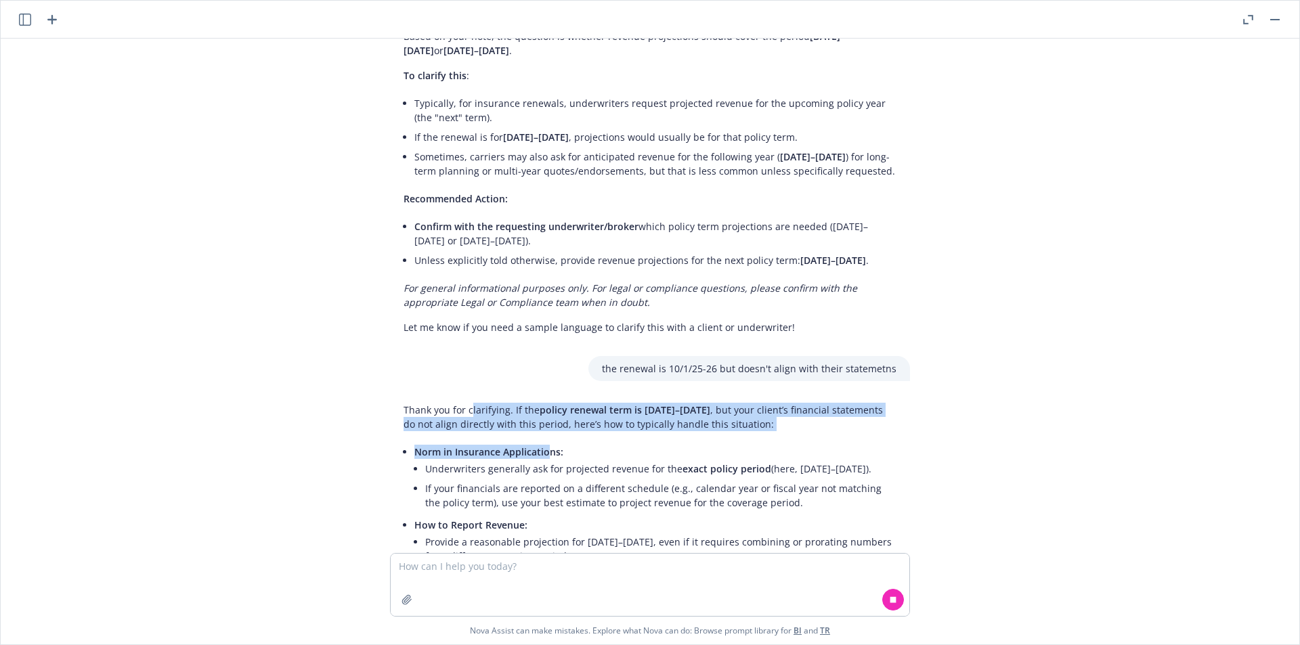
drag, startPoint x: 462, startPoint y: 415, endPoint x: 535, endPoint y: 450, distance: 80.9
click at [535, 450] on div "Thank you for clarifying. If the policy renewal term is [DATE]–[DATE] , but you…" at bounding box center [650, 523] width 520 height 250
click at [535, 450] on span "Norm in Insurance Applications:" at bounding box center [488, 452] width 149 height 13
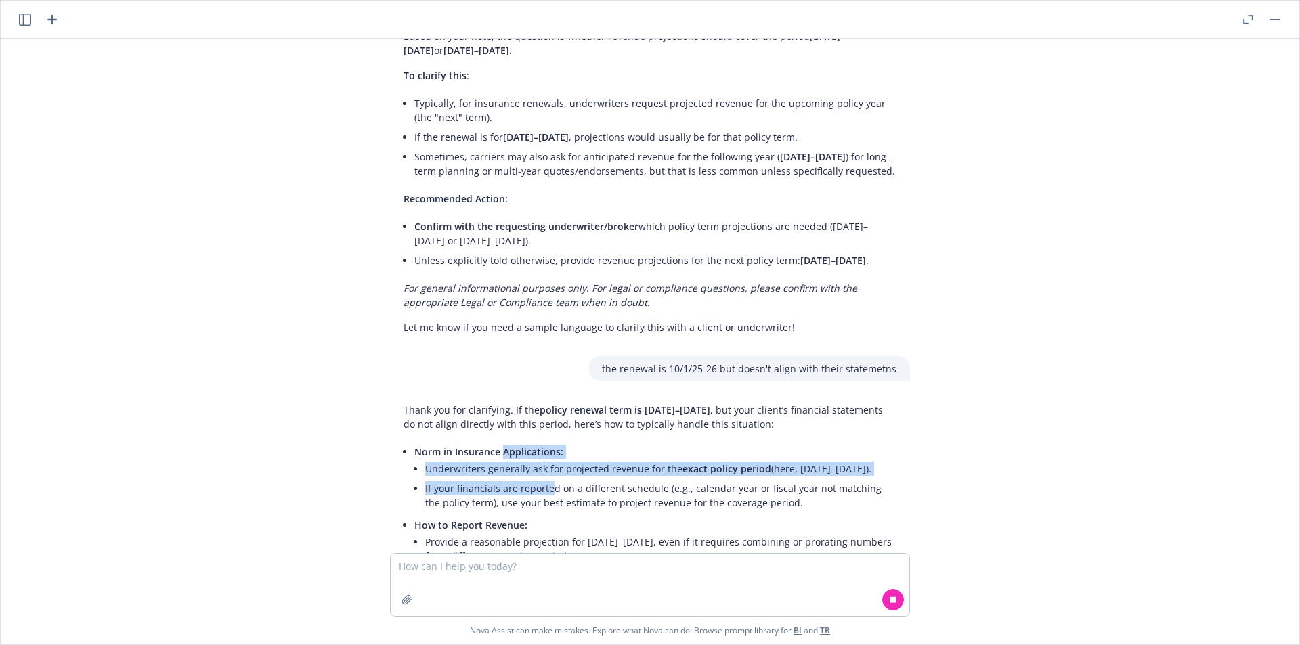
drag, startPoint x: 542, startPoint y: 484, endPoint x: 486, endPoint y: 440, distance: 71.4
click at [486, 440] on div "Thank you for clarifying. If the policy renewal term is [DATE]–[DATE] , but you…" at bounding box center [650, 540] width 520 height 284
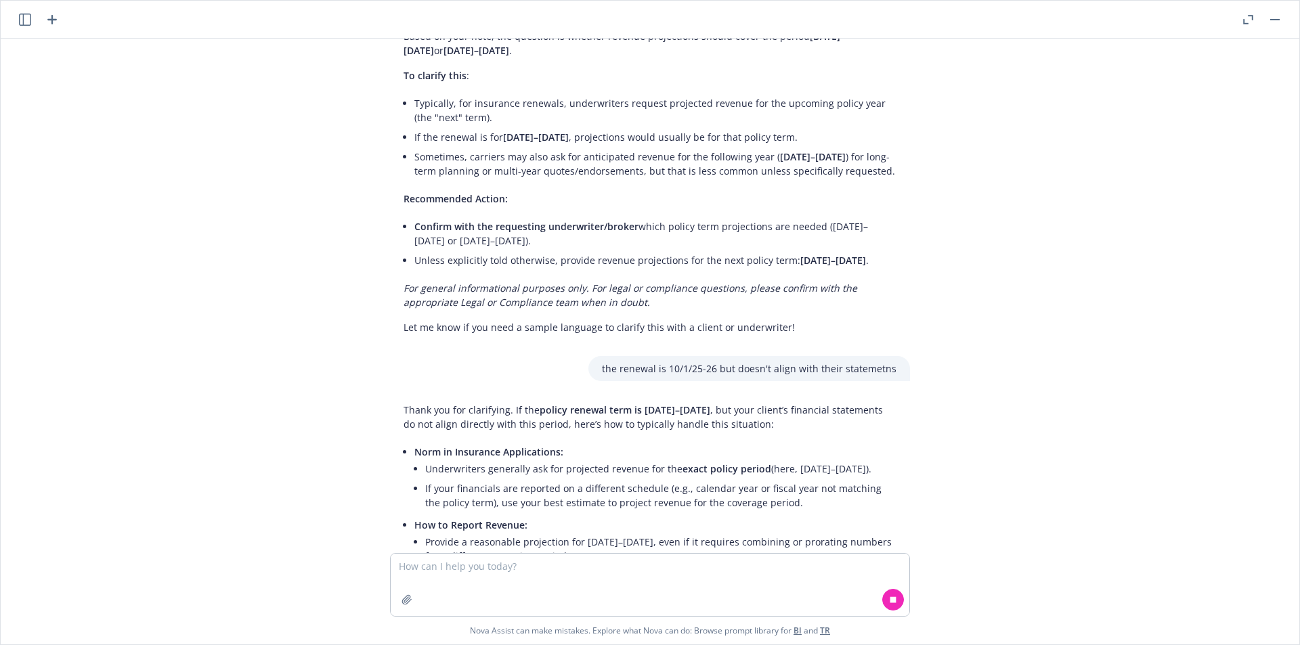
click at [486, 440] on div "Thank you for clarifying. If the policy renewal term is [DATE]–[DATE] , but you…" at bounding box center [650, 547] width 520 height 298
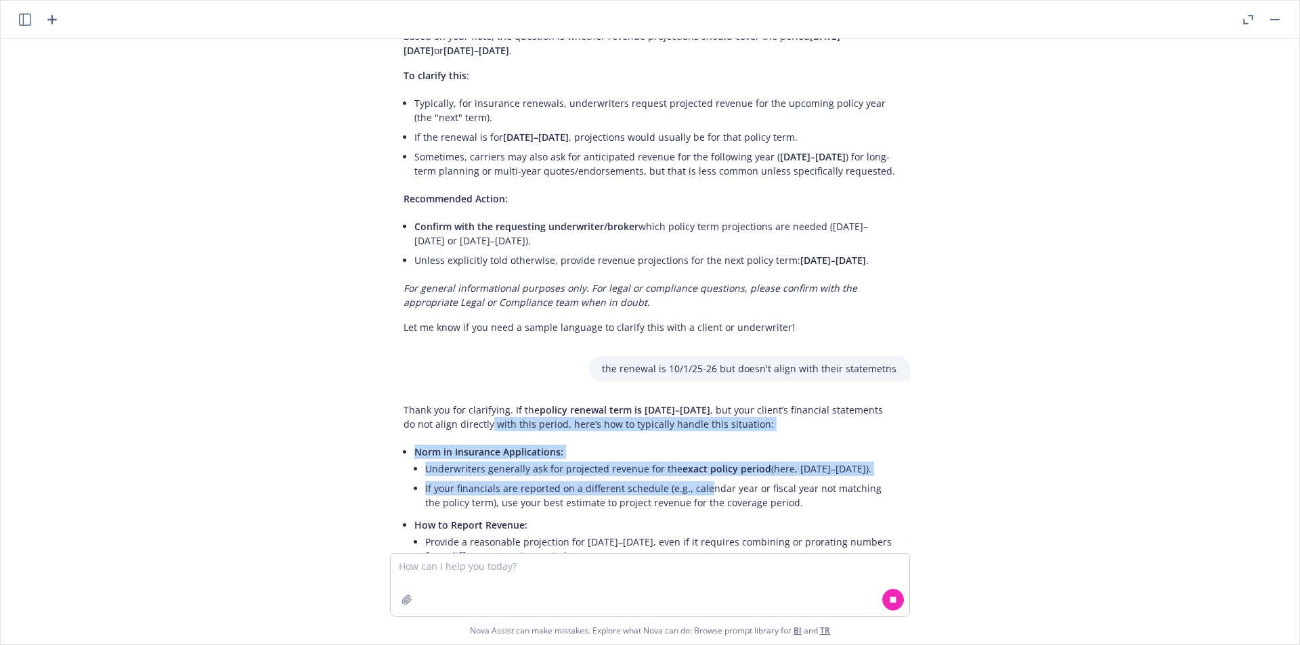
drag, startPoint x: 591, startPoint y: 459, endPoint x: 691, endPoint y: 489, distance: 104.6
click at [691, 489] on div "Thank you for clarifying. If the policy renewal term is [DATE]–[DATE] , but you…" at bounding box center [650, 554] width 520 height 312
click at [691, 489] on li "If your financials are reported on a different schedule (e.g., calendar year or…" at bounding box center [660, 496] width 471 height 34
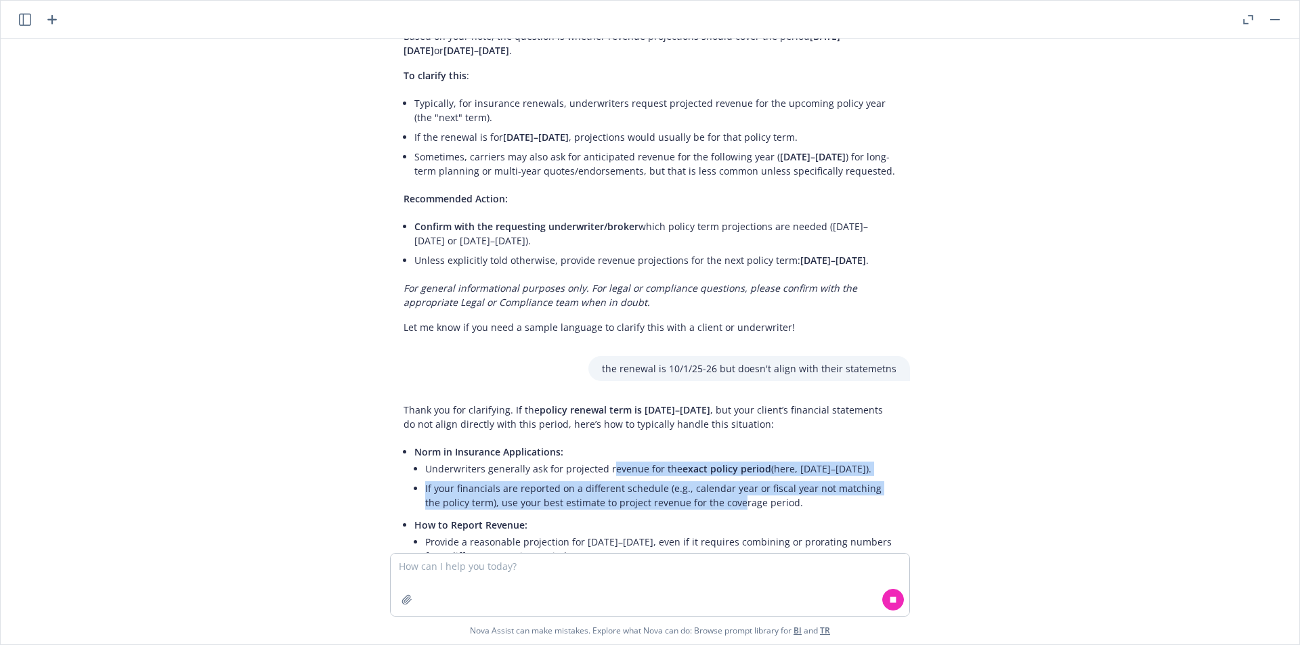
drag, startPoint x: 706, startPoint y: 505, endPoint x: 593, endPoint y: 458, distance: 122.1
click at [597, 460] on ul "Underwriters generally ask for projected revenue for the exact policy period (h…" at bounding box center [660, 486] width 471 height 54
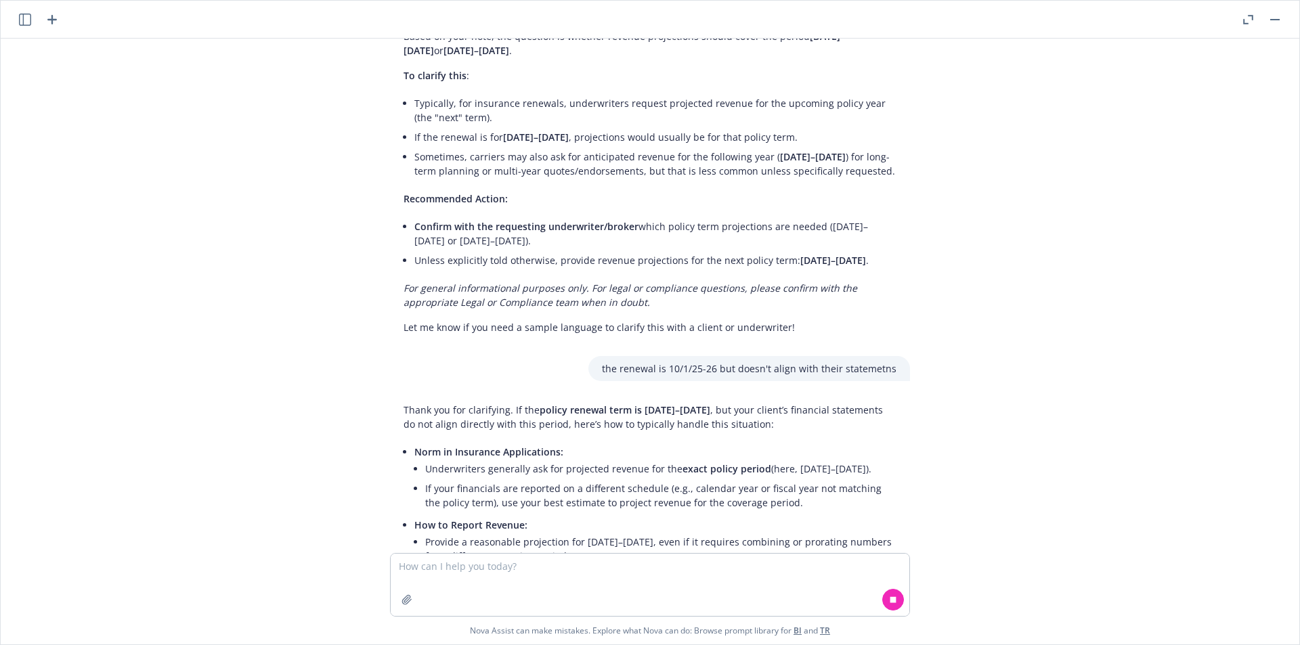
click at [593, 458] on p "Norm in Insurance Applications:" at bounding box center [655, 452] width 482 height 14
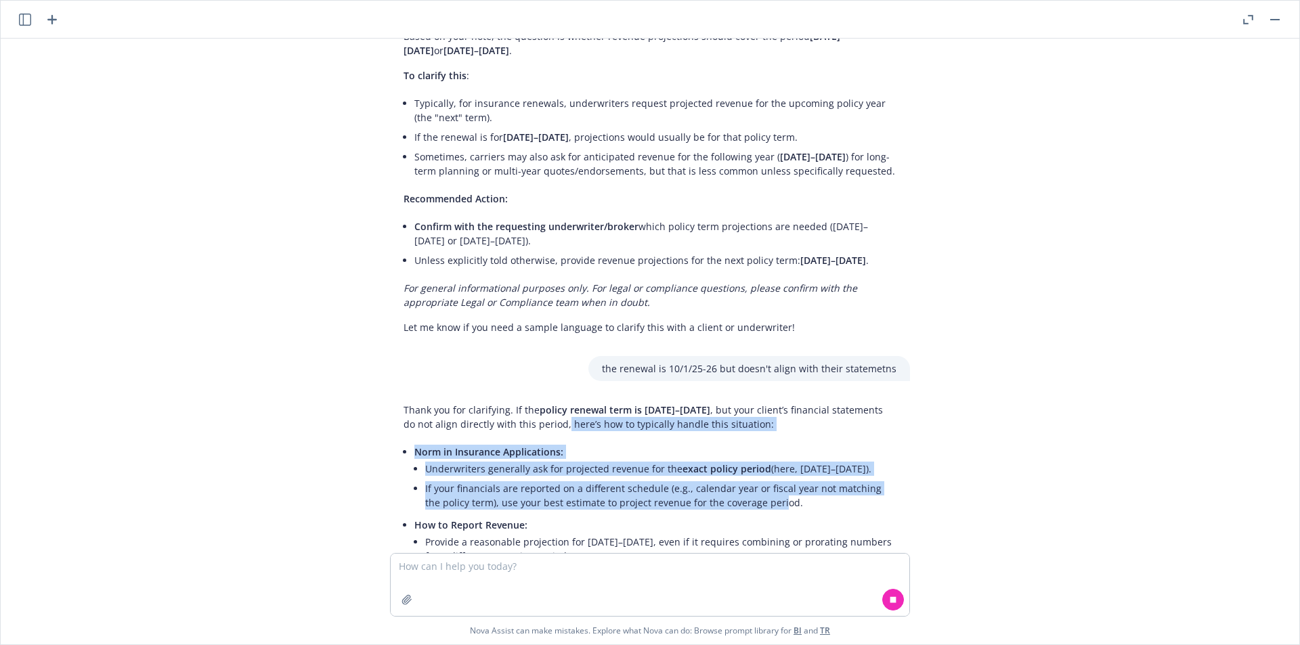
drag, startPoint x: 704, startPoint y: 482, endPoint x: 754, endPoint y: 497, distance: 51.8
click at [754, 497] on div "Thank you for clarifying. If the policy renewal term is [DATE]–[DATE] , but you…" at bounding box center [650, 655] width 520 height 514
click at [754, 497] on li "If your financials are reported on a different schedule (e.g., calendar year or…" at bounding box center [660, 496] width 471 height 34
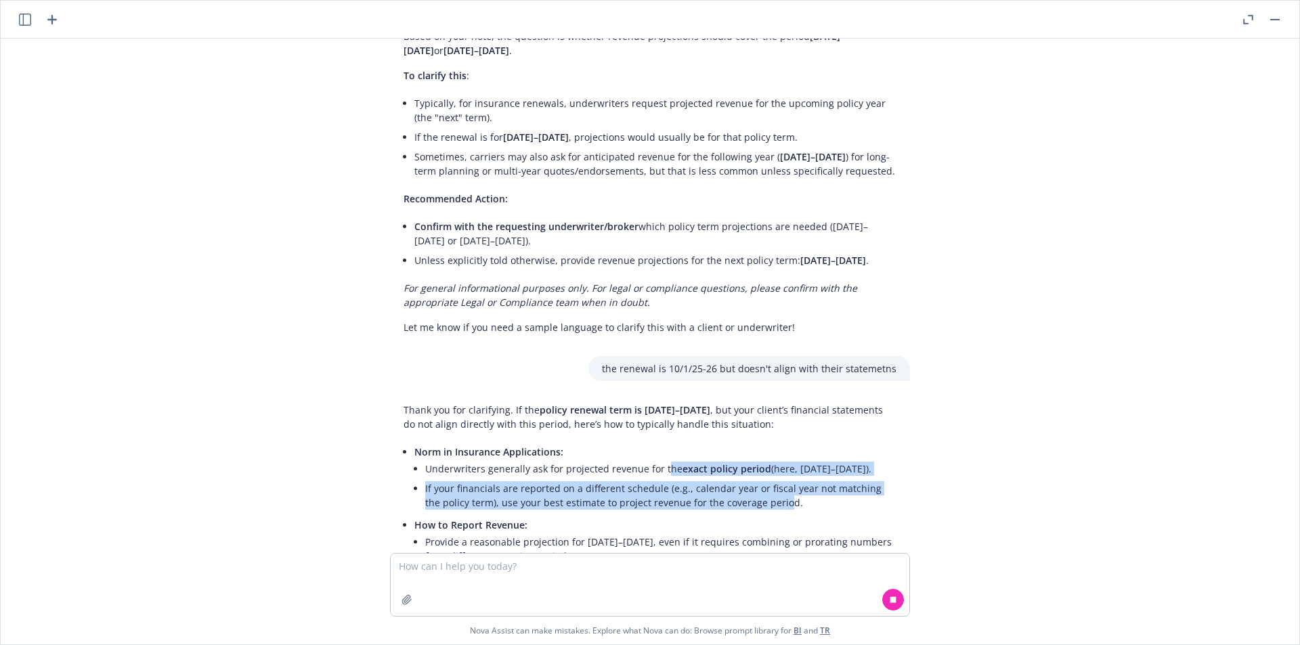
drag, startPoint x: 756, startPoint y: 497, endPoint x: 654, endPoint y: 461, distance: 108.4
click at [654, 461] on ul "Underwriters generally ask for projected revenue for the exact policy period (h…" at bounding box center [660, 486] width 471 height 54
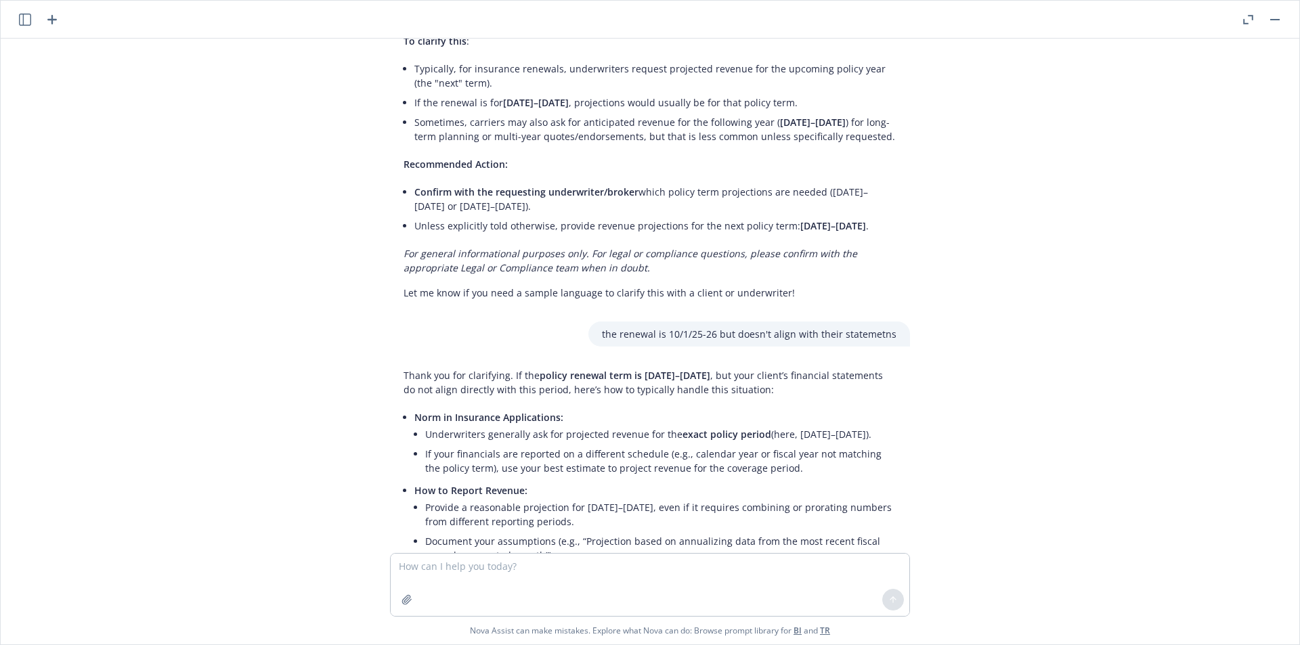
click at [653, 460] on ul "Norm in Insurance Applications: Underwriters generally ask for projected revenu…" at bounding box center [655, 539] width 482 height 262
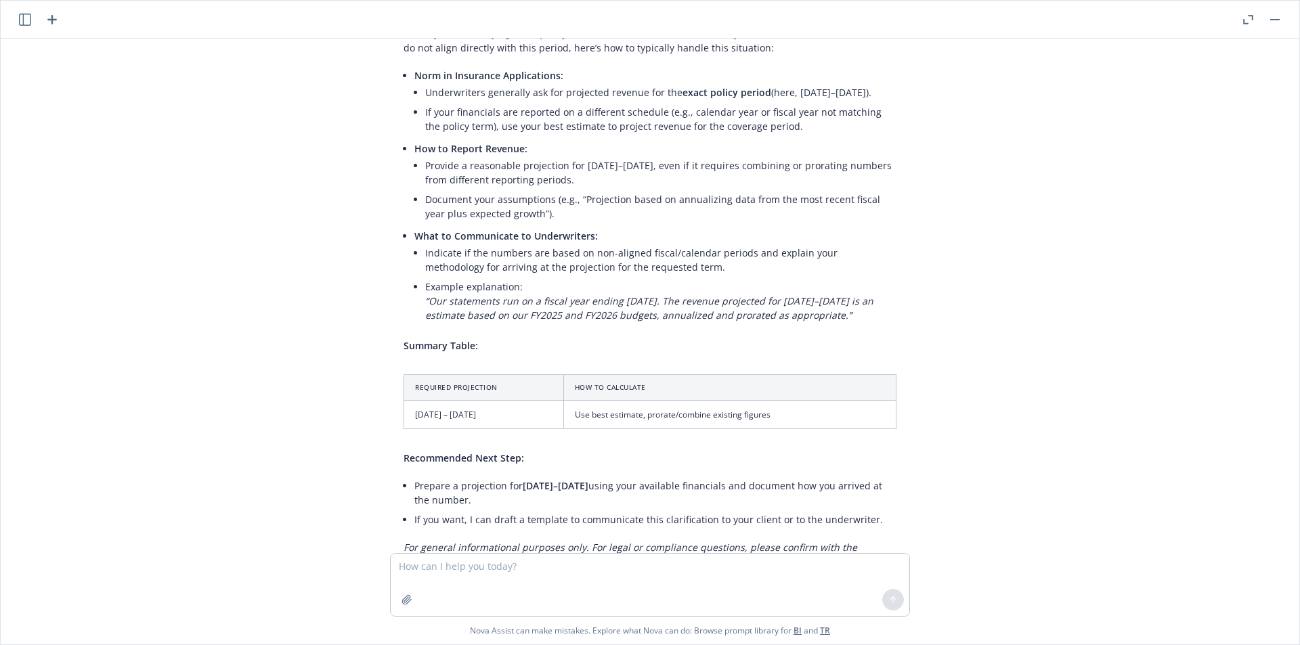
scroll to position [1395, 0]
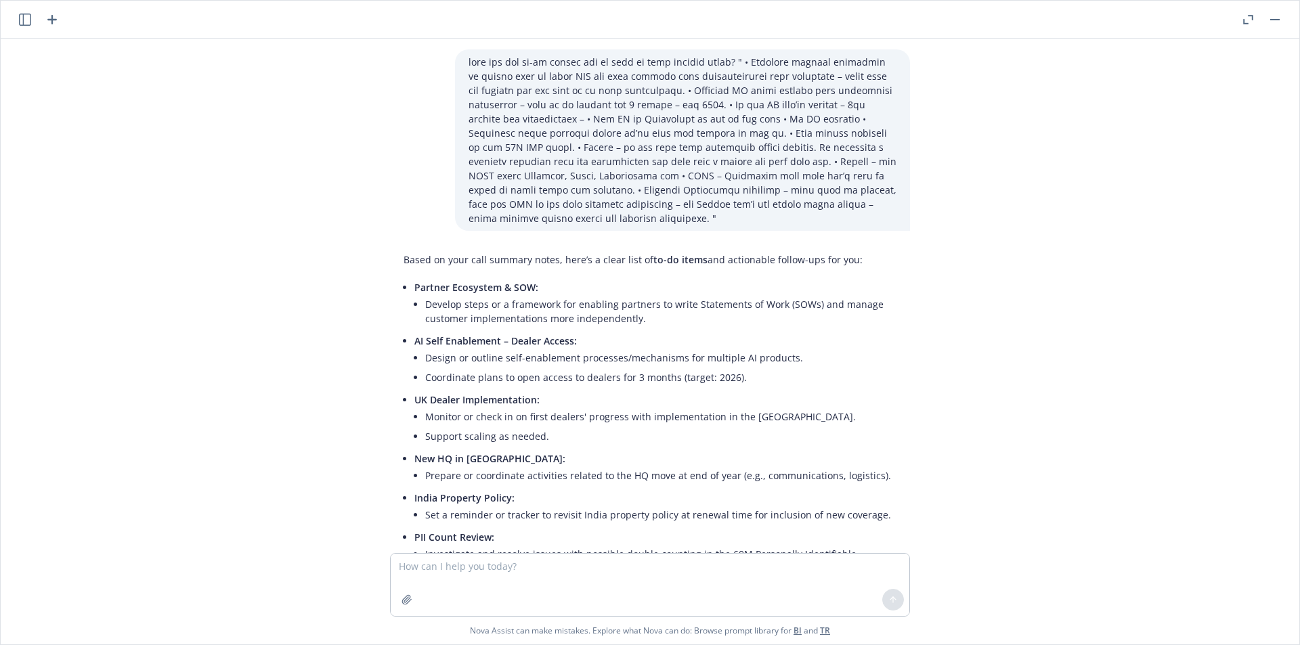
scroll to position [1395, 0]
